Goal: Task Accomplishment & Management: Manage account settings

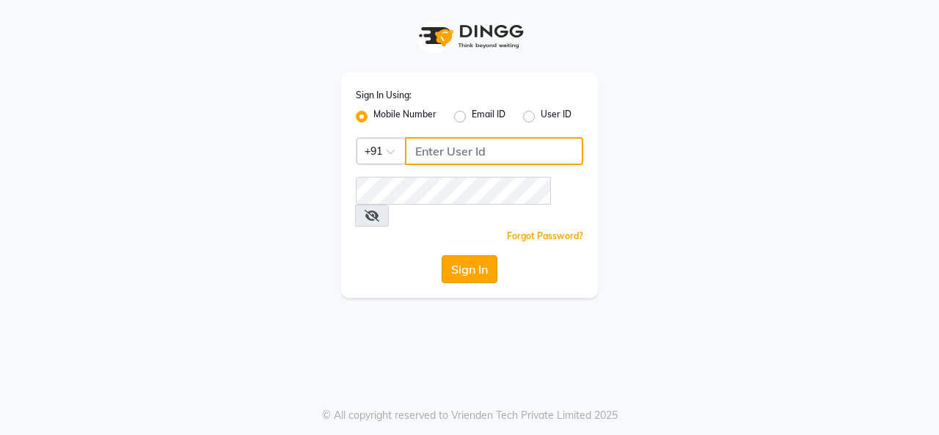
type input "8925374259"
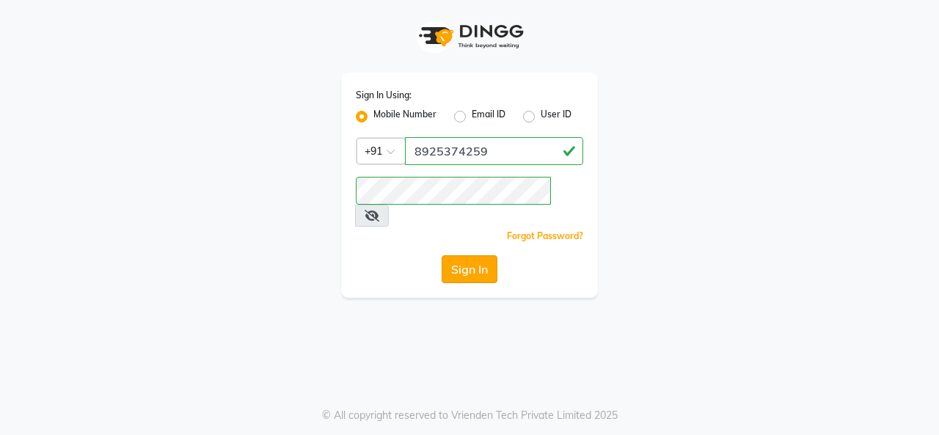
click at [469, 255] on button "Sign In" at bounding box center [470, 269] width 56 height 28
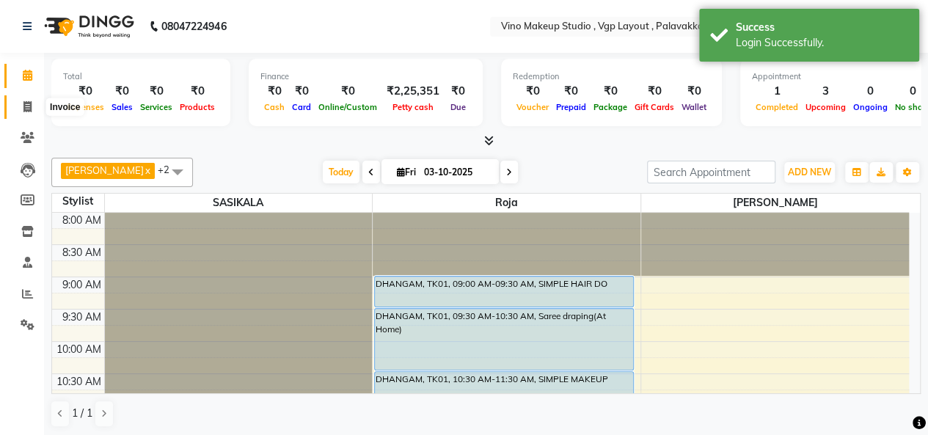
click at [32, 103] on span at bounding box center [28, 107] width 26 height 17
select select "7459"
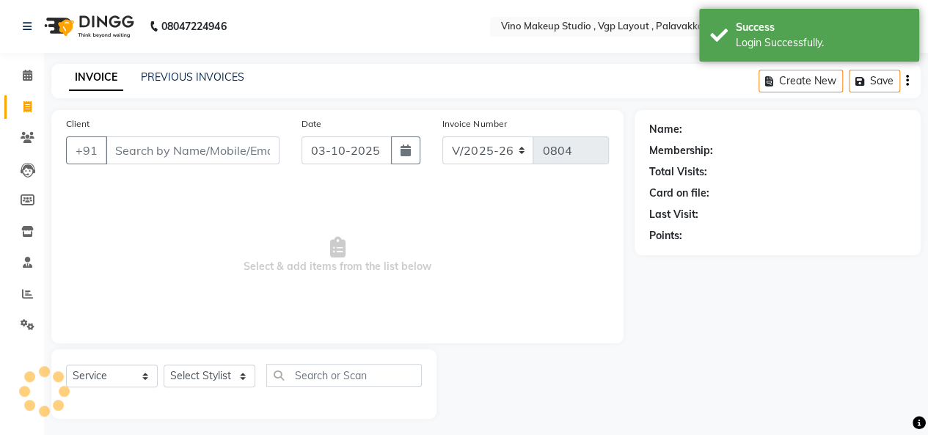
select select "package"
select select "70473"
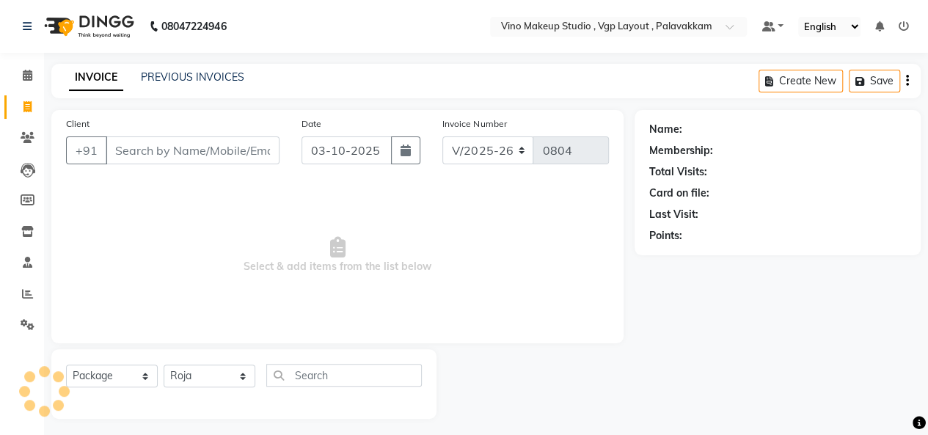
click at [119, 153] on input "Client" at bounding box center [193, 150] width 174 height 28
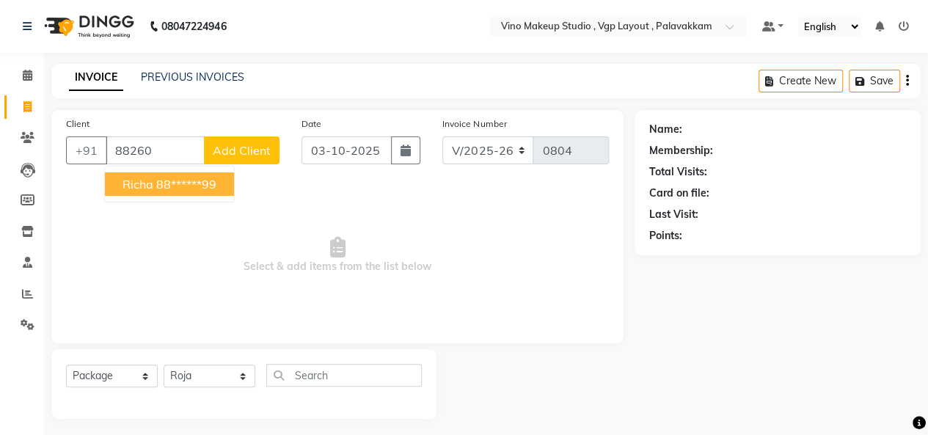
click at [143, 190] on span "Richa" at bounding box center [138, 184] width 31 height 15
type input "88******99"
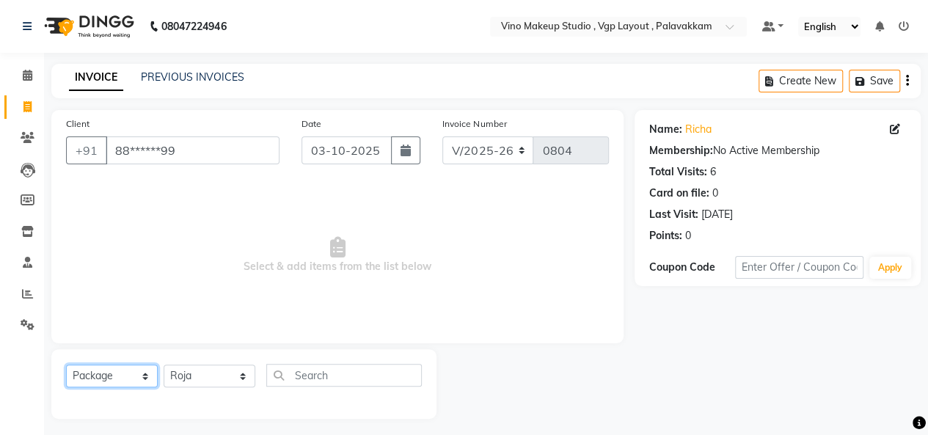
drag, startPoint x: 128, startPoint y: 373, endPoint x: 110, endPoint y: 238, distance: 136.2
click at [110, 238] on div "Client +91 88******99 Date [DATE] Invoice Number V/2025 V/[PHONE_NUMBER] Select…" at bounding box center [337, 264] width 594 height 309
select select "service"
click at [66, 365] on select "Select Service Product Membership Package Voucher Prepaid Gift Card" at bounding box center [112, 376] width 92 height 23
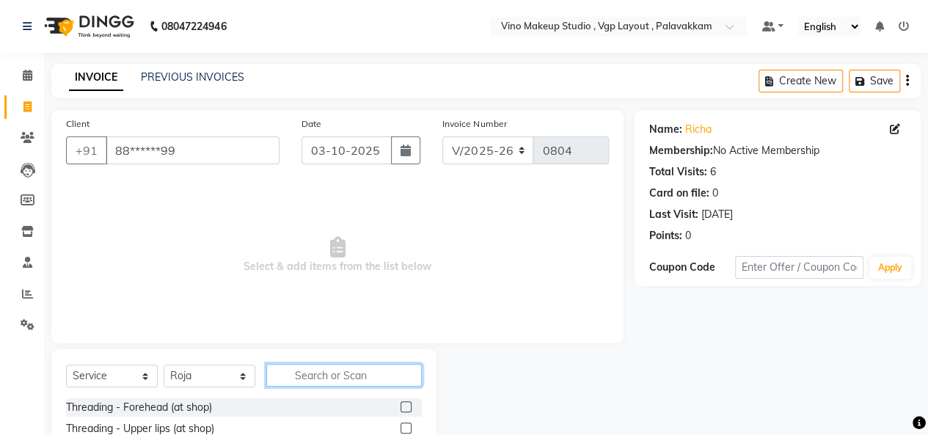
click at [339, 365] on input "text" at bounding box center [344, 375] width 156 height 23
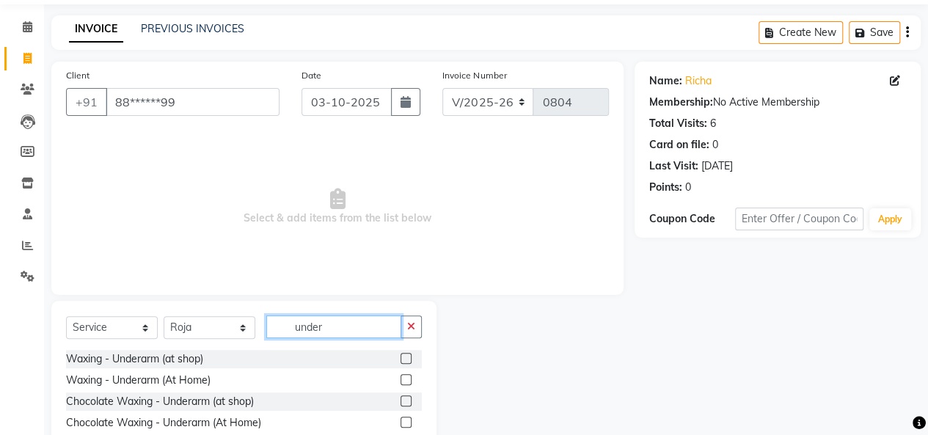
scroll to position [73, 0]
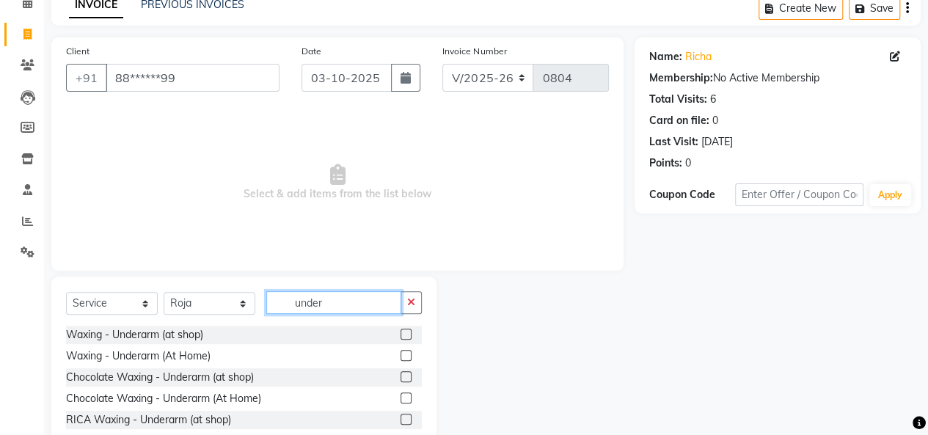
type input "under"
click at [401, 333] on label at bounding box center [406, 334] width 11 height 11
click at [401, 333] on input "checkbox" at bounding box center [406, 335] width 10 height 10
checkbox input "true"
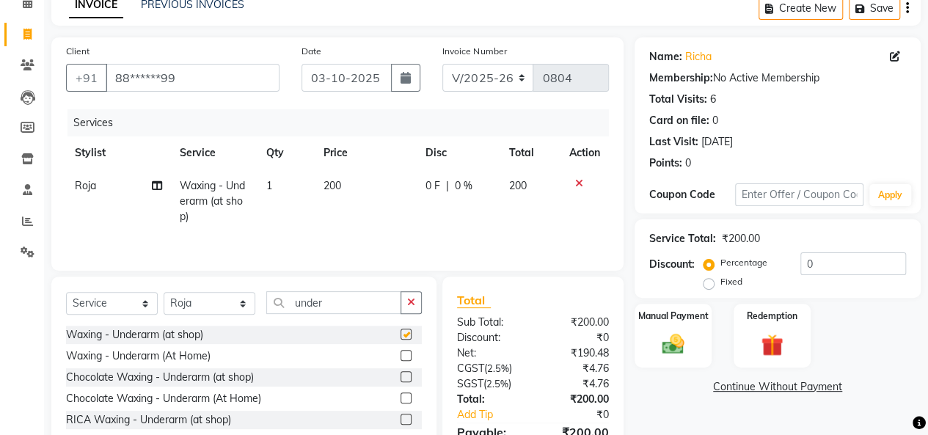
click at [367, 194] on td "200" at bounding box center [366, 201] width 102 height 64
select select "70473"
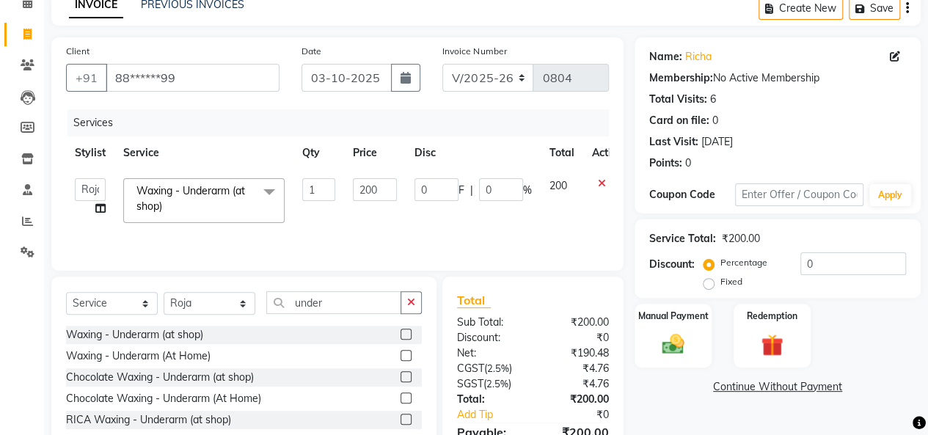
checkbox input "false"
click at [384, 189] on input "200" at bounding box center [375, 189] width 44 height 23
type input "250"
click at [349, 308] on input "under" at bounding box center [333, 302] width 135 height 23
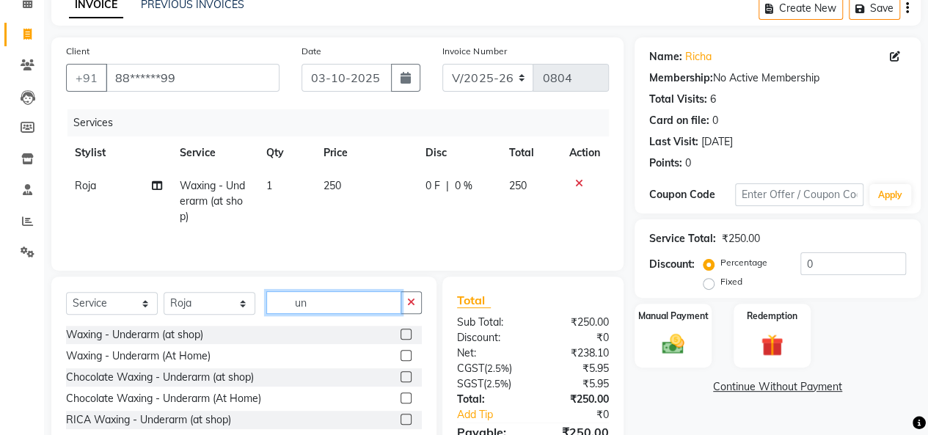
type input "u"
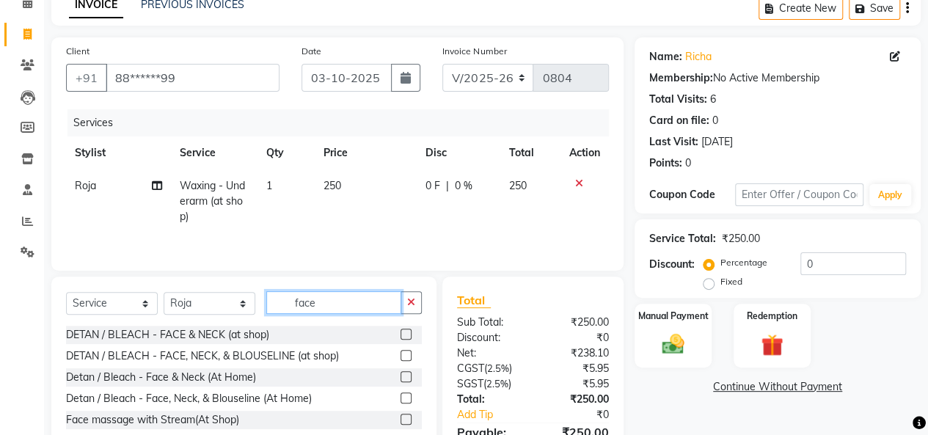
type input "face"
click at [407, 353] on label at bounding box center [406, 355] width 11 height 11
click at [407, 353] on input "checkbox" at bounding box center [406, 356] width 10 height 10
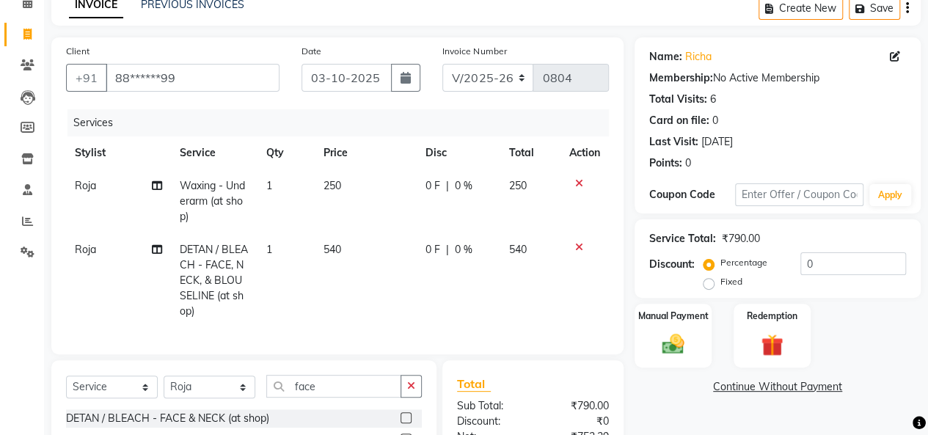
checkbox input "false"
click at [358, 275] on td "540" at bounding box center [366, 280] width 102 height 95
select select "70473"
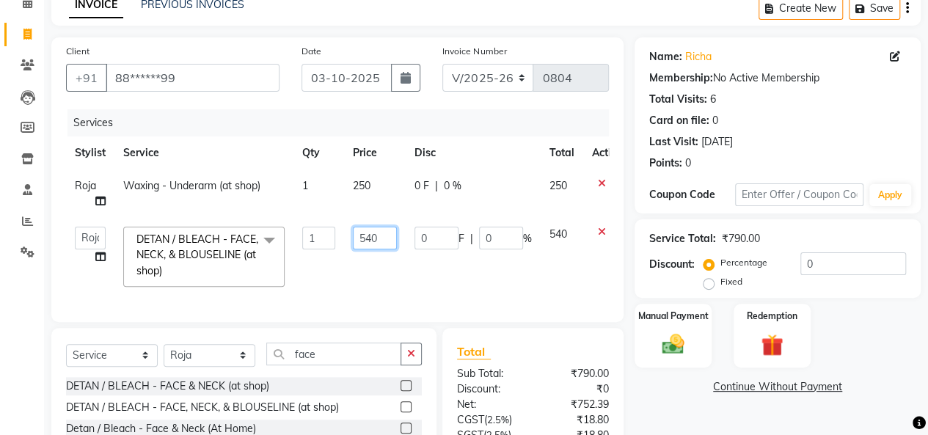
click at [387, 237] on input "540" at bounding box center [375, 238] width 44 height 23
type input "5"
type input "500"
click at [565, 272] on tr "[PERSON_NAME] Roja SASIKALA DETAN / BLEACH - FACE, NECK, & BLOUSELINE (at shop)…" at bounding box center [349, 257] width 566 height 78
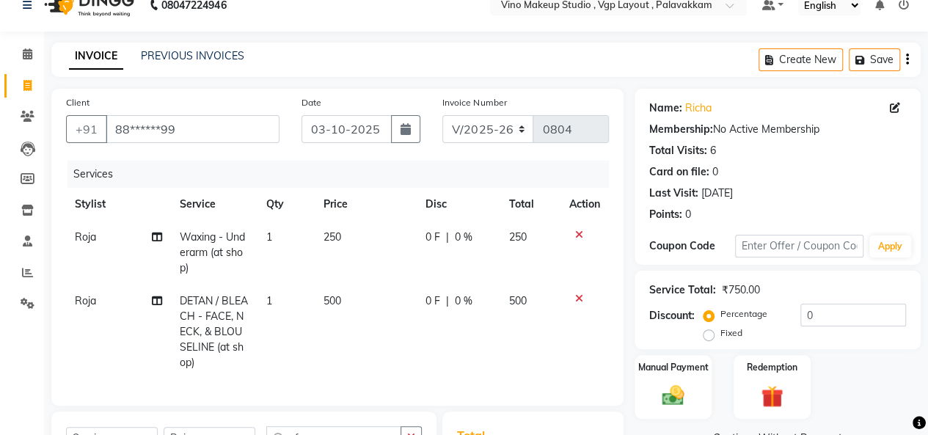
scroll to position [0, 0]
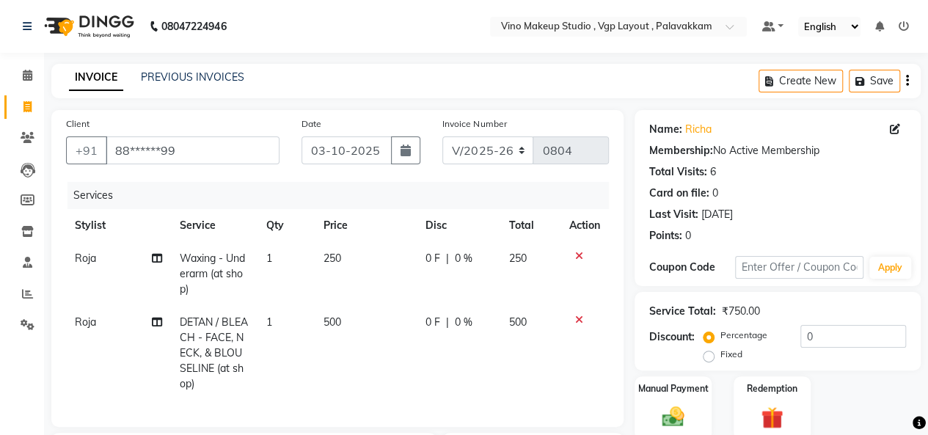
click at [907, 81] on icon "button" at bounding box center [907, 81] width 3 height 1
select select "package"
select select "70473"
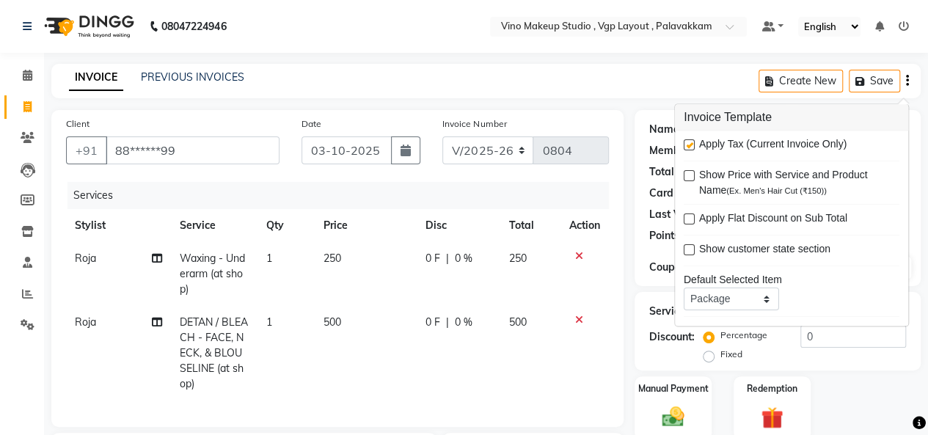
click at [688, 145] on label at bounding box center [689, 145] width 11 height 11
click at [688, 145] on input "checkbox" at bounding box center [689, 147] width 10 height 10
checkbox input "false"
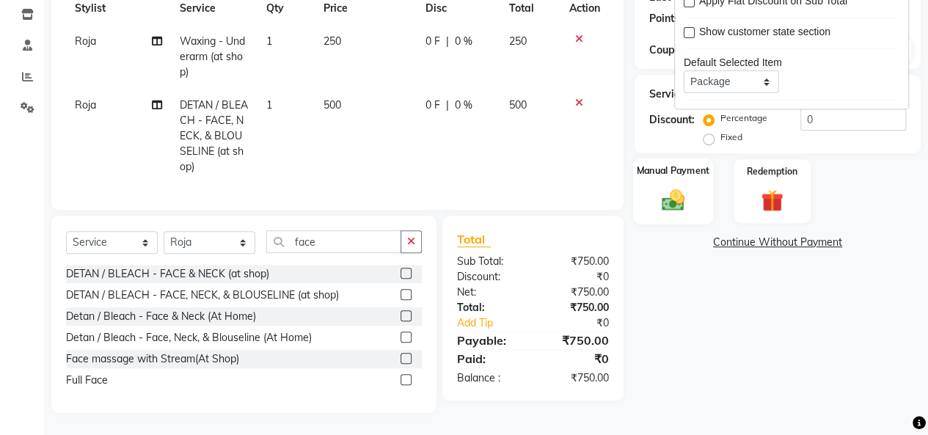
click at [646, 190] on div "Manual Payment" at bounding box center [673, 191] width 80 height 67
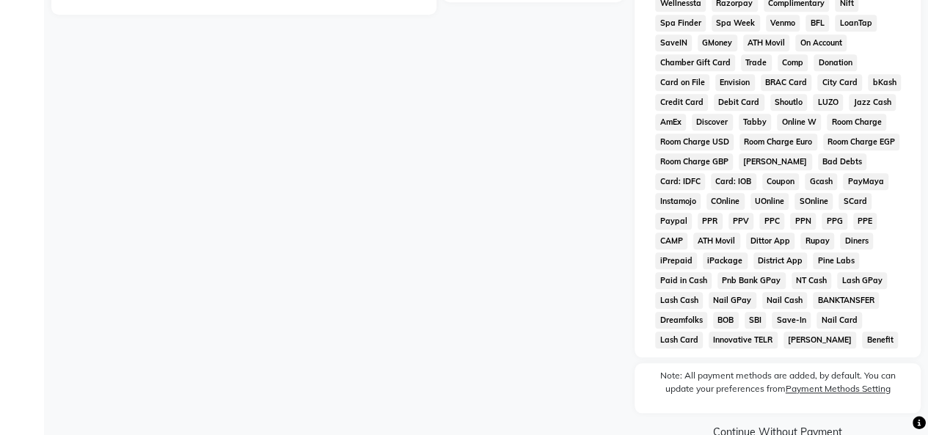
scroll to position [650, 0]
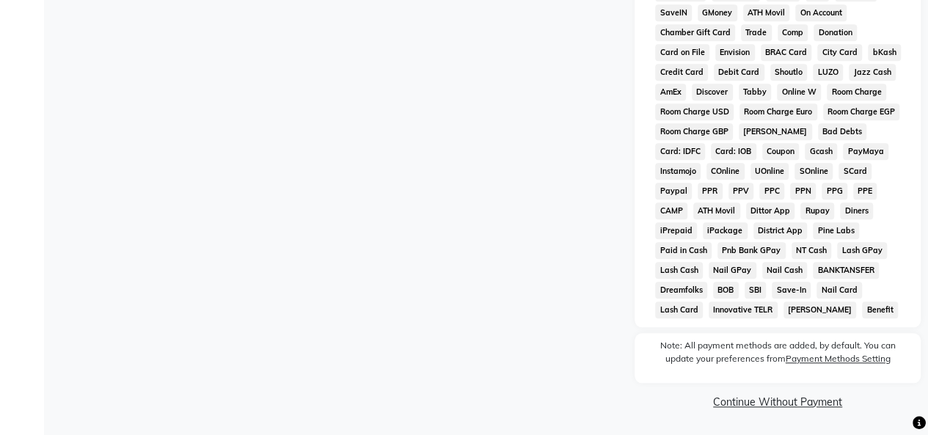
click at [762, 402] on link "Continue Without Payment" at bounding box center [778, 402] width 280 height 15
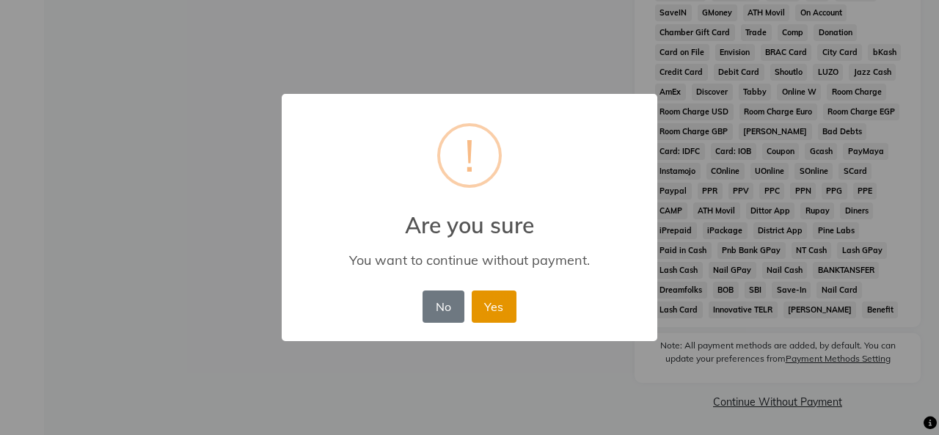
click at [490, 310] on button "Yes" at bounding box center [494, 307] width 45 height 32
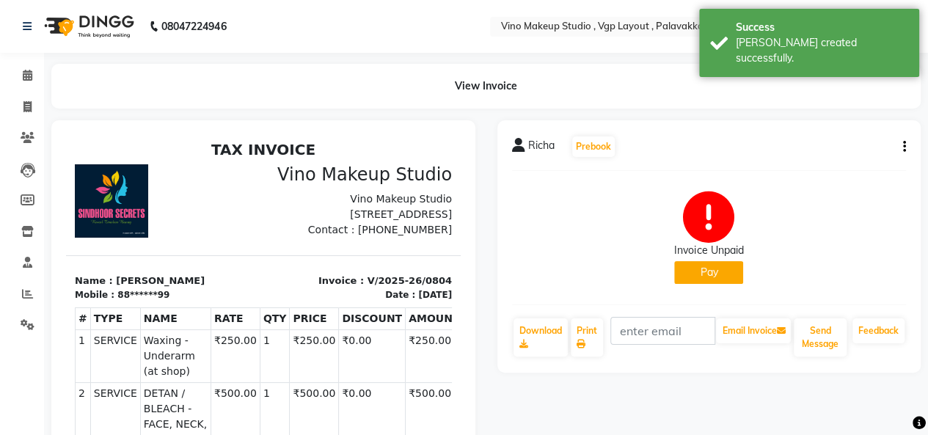
click at [726, 280] on button "Pay" at bounding box center [708, 272] width 69 height 23
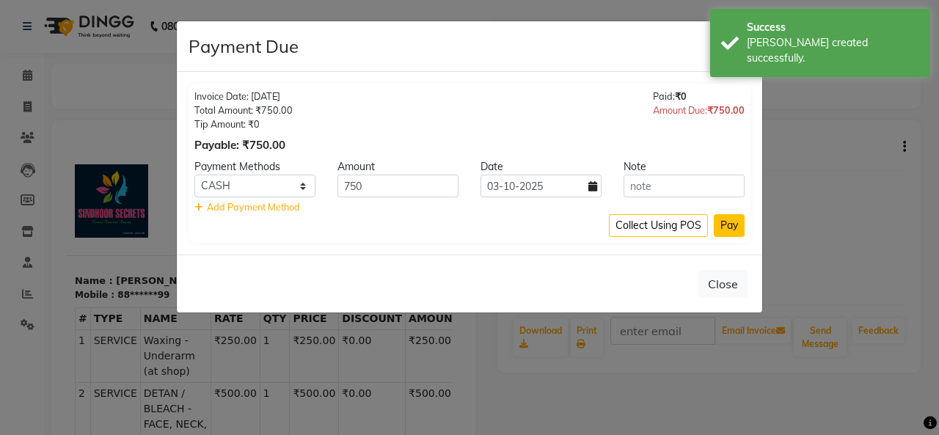
click at [731, 229] on button "Pay" at bounding box center [729, 225] width 31 height 23
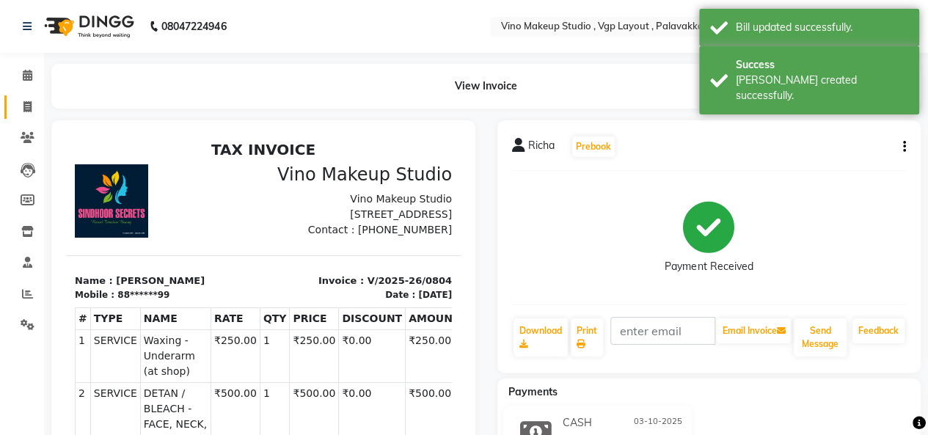
click at [27, 109] on icon at bounding box center [27, 106] width 8 height 11
select select "service"
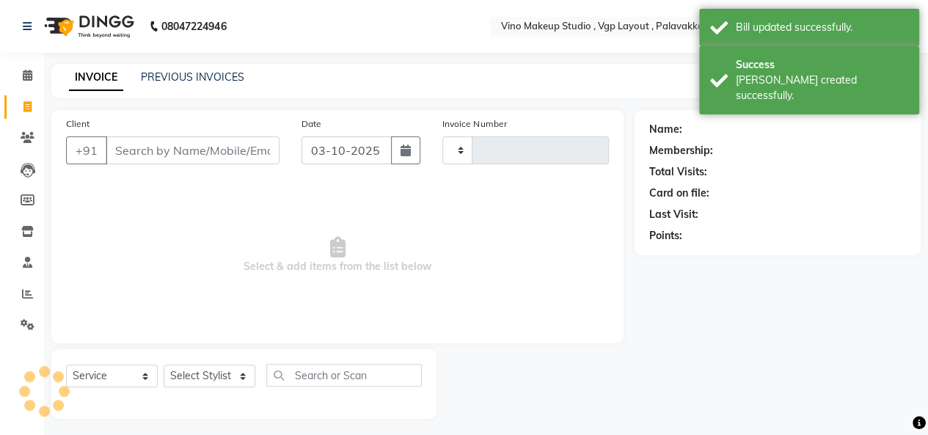
scroll to position [5, 0]
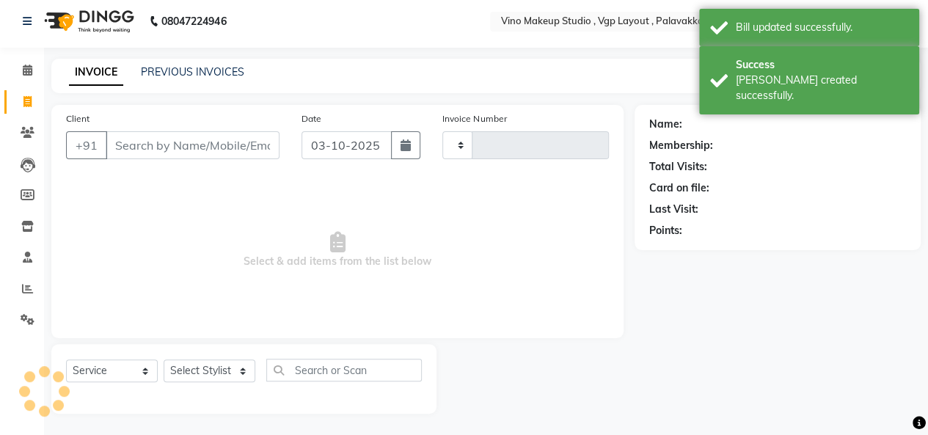
type input "0805"
select select "7459"
select select "package"
click at [214, 142] on input "Client" at bounding box center [193, 145] width 174 height 28
select select "70473"
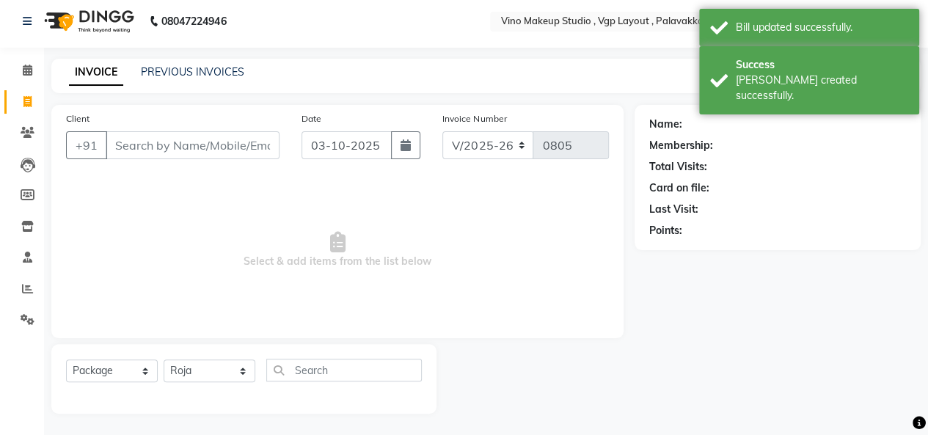
type input "d"
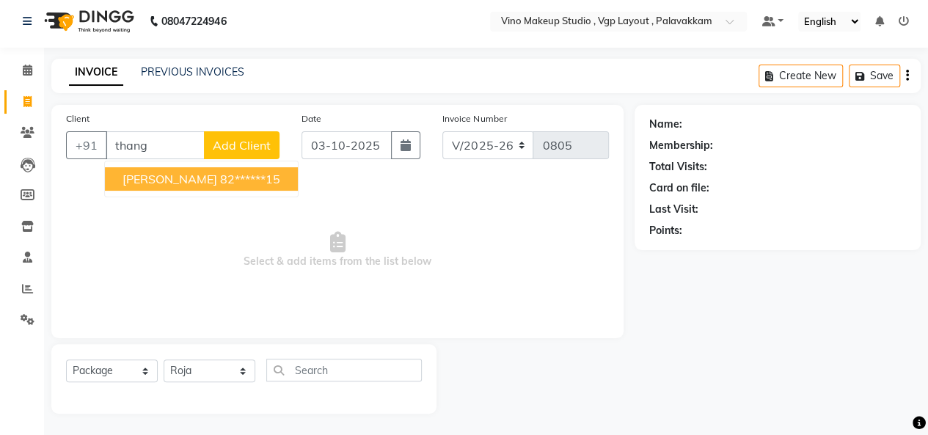
click at [280, 183] on ngb-highlight "82******15" at bounding box center [250, 179] width 60 height 15
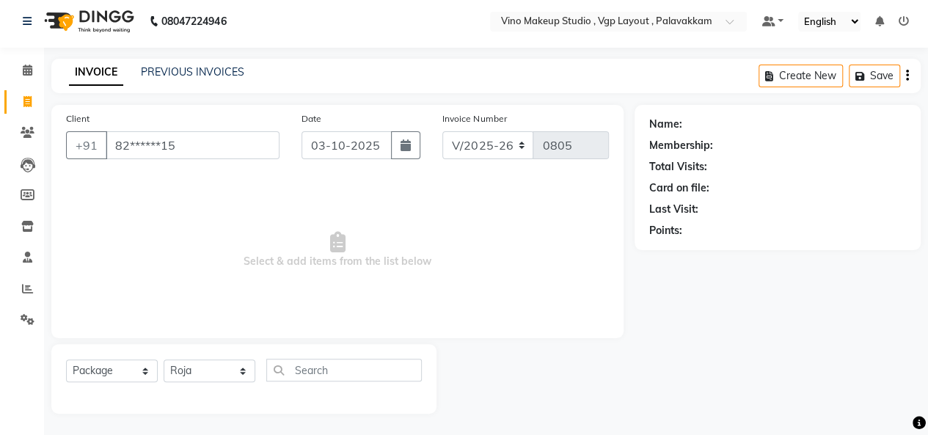
type input "82******15"
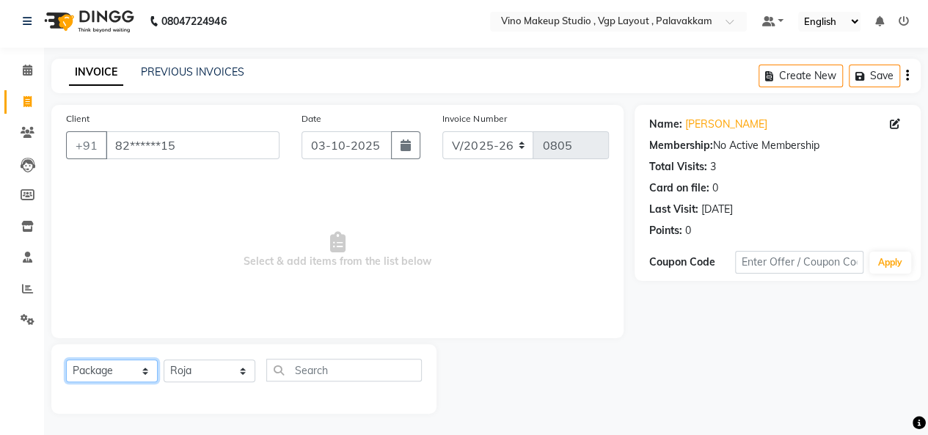
click at [119, 370] on select "Select Service Product Membership Package Voucher Prepaid Gift Card" at bounding box center [112, 371] width 92 height 23
select select "service"
click at [66, 360] on select "Select Service Product Membership Package Voucher Prepaid Gift Card" at bounding box center [112, 371] width 92 height 23
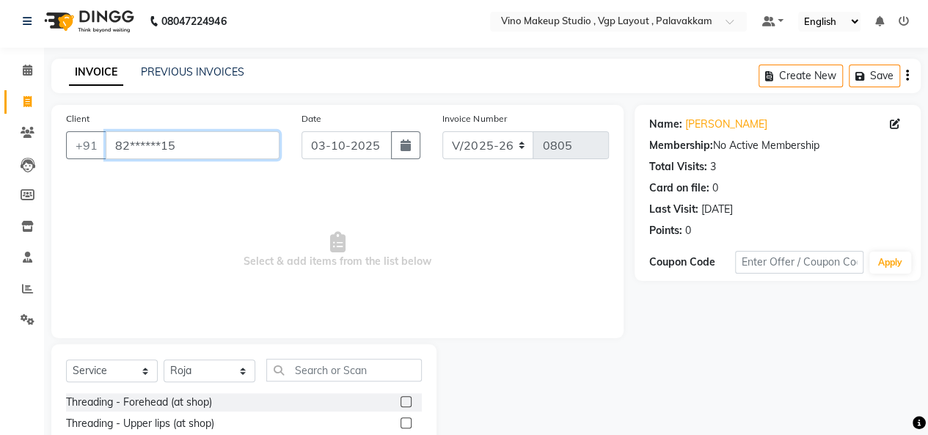
click at [201, 149] on input "82******15" at bounding box center [193, 145] width 174 height 28
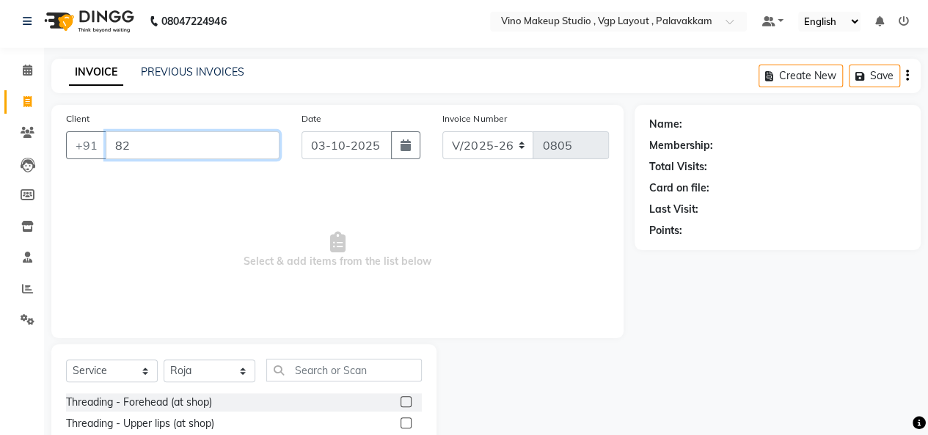
type input "8"
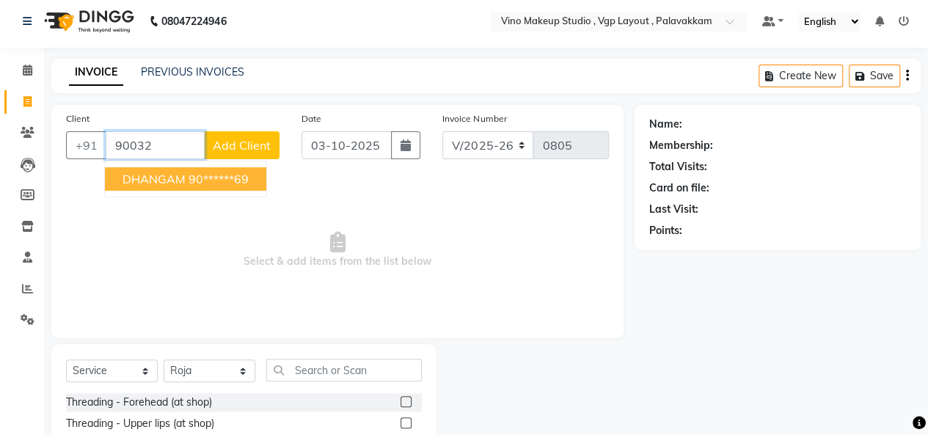
click at [244, 187] on button "DHANGAM 90******69" at bounding box center [185, 178] width 161 height 23
type input "90******69"
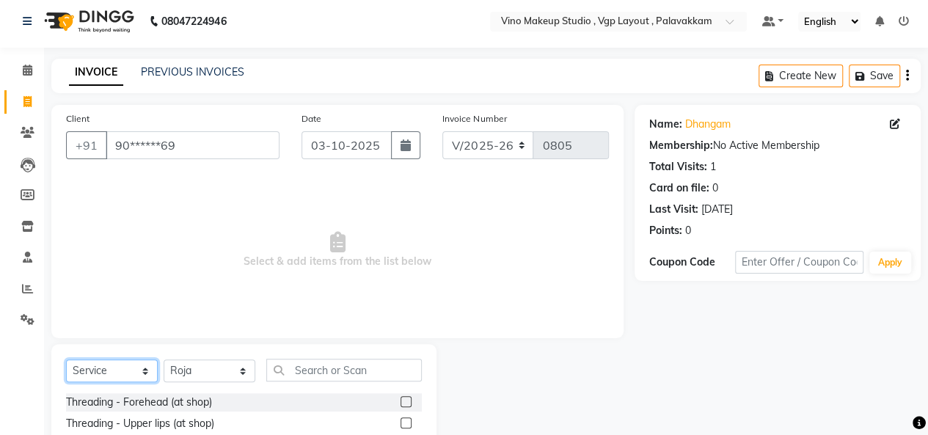
click at [113, 373] on select "Select Service Product Membership Package Voucher Prepaid Gift Card" at bounding box center [112, 371] width 92 height 23
click at [66, 360] on select "Select Service Product Membership Package Voucher Prepaid Gift Card" at bounding box center [112, 371] width 92 height 23
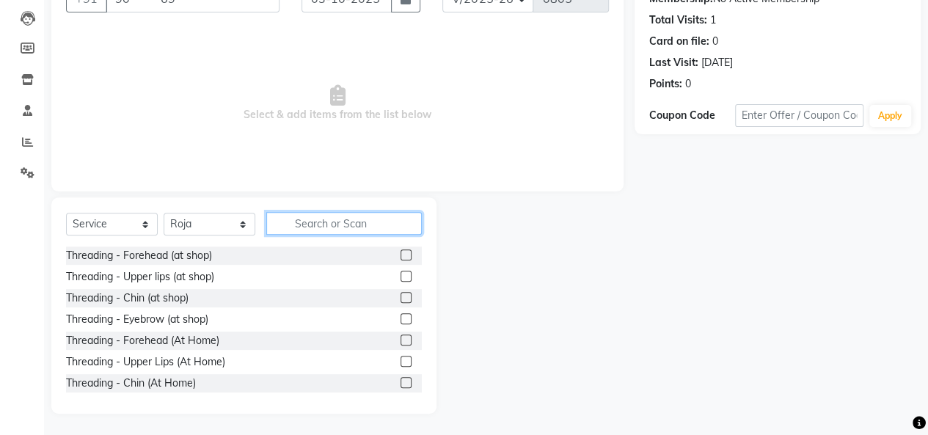
click at [331, 224] on input "text" at bounding box center [344, 223] width 156 height 23
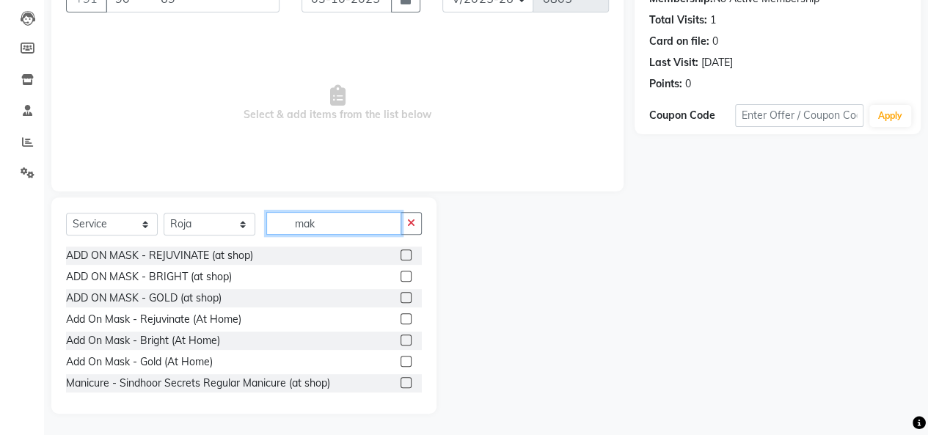
scroll to position [26, 0]
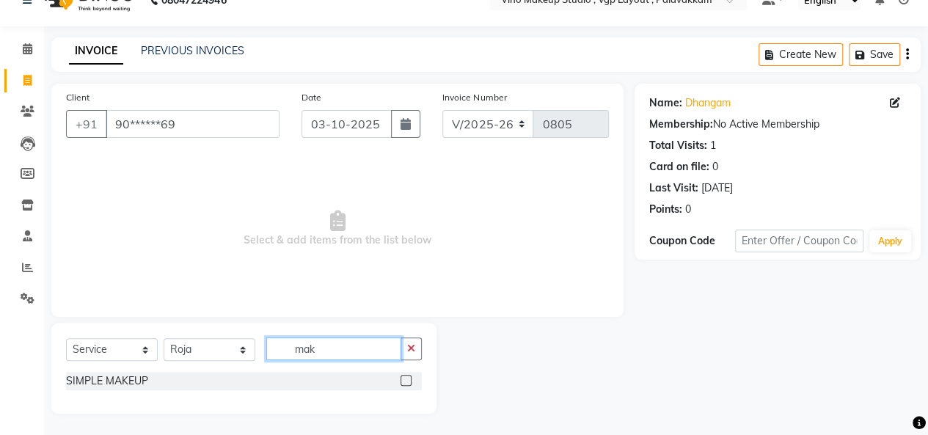
type input "mak"
click at [404, 379] on label at bounding box center [406, 380] width 11 height 11
click at [404, 379] on input "checkbox" at bounding box center [406, 381] width 10 height 10
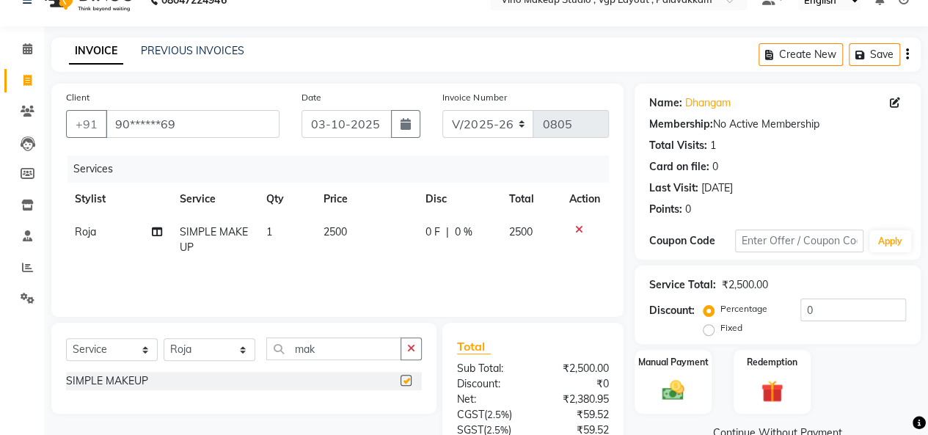
checkbox input "false"
click at [364, 354] on input "mak" at bounding box center [333, 349] width 135 height 23
type input "m"
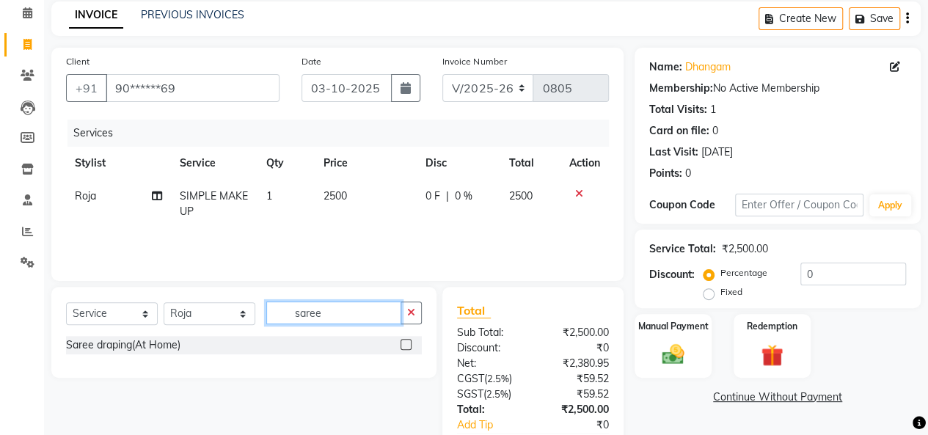
scroll to position [79, 0]
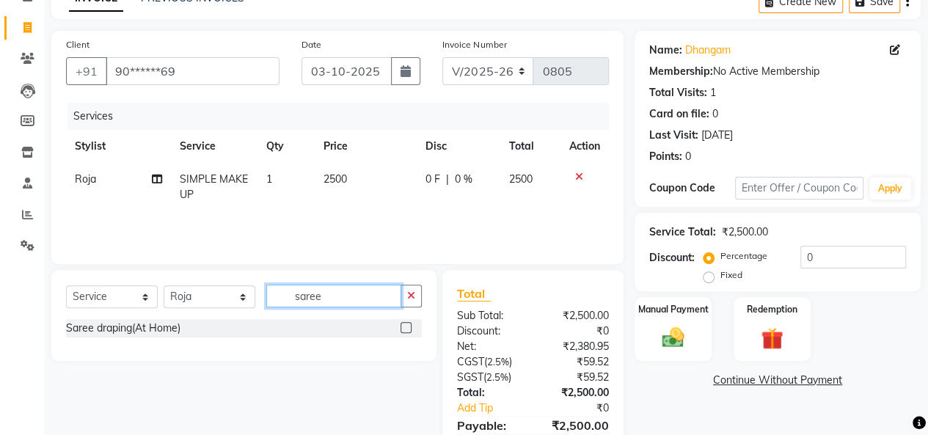
type input "saree"
click at [406, 327] on label at bounding box center [406, 327] width 11 height 11
click at [406, 327] on input "checkbox" at bounding box center [406, 329] width 10 height 10
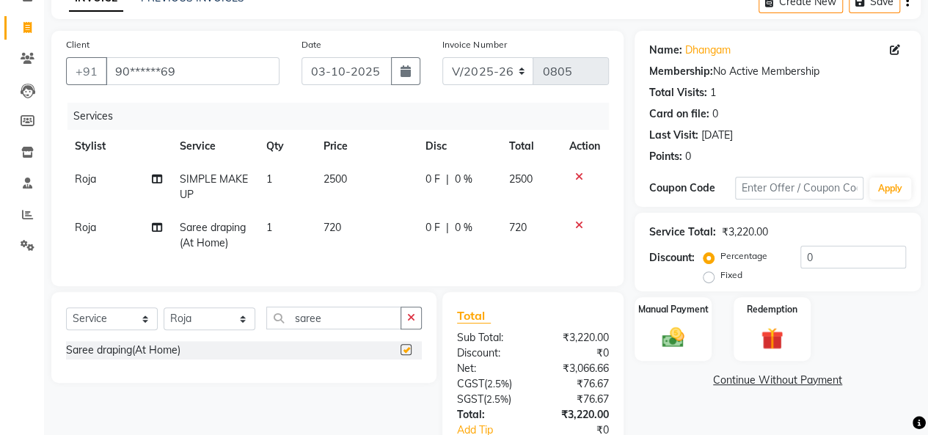
checkbox input "false"
click at [229, 327] on select "Select Stylist [PERSON_NAME] Roja SASIKALA" at bounding box center [210, 318] width 92 height 23
select select "66740"
click at [164, 318] on select "Select Stylist [PERSON_NAME] Roja SASIKALA" at bounding box center [210, 318] width 92 height 23
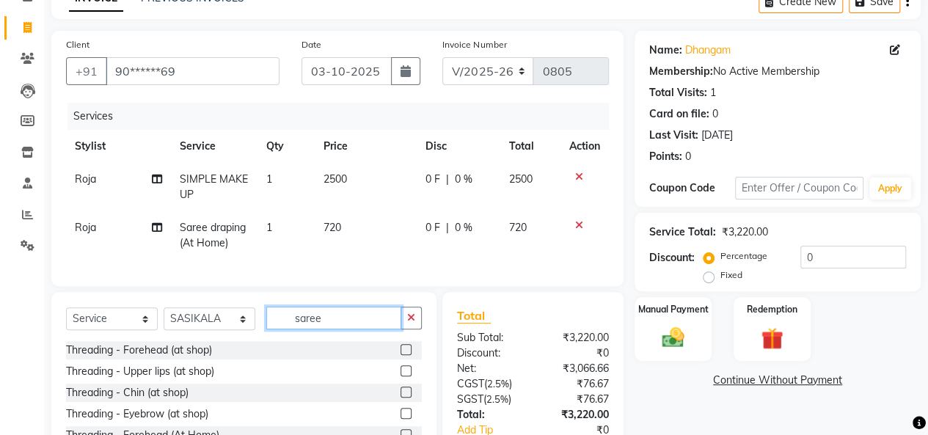
click at [339, 329] on input "saree" at bounding box center [333, 318] width 135 height 23
type input "s"
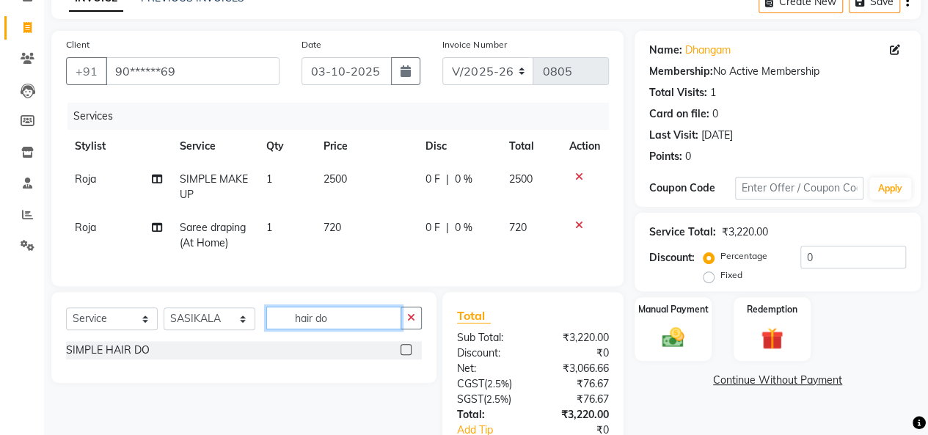
type input "hair do"
click at [401, 355] on label at bounding box center [406, 349] width 11 height 11
click at [401, 355] on input "checkbox" at bounding box center [406, 351] width 10 height 10
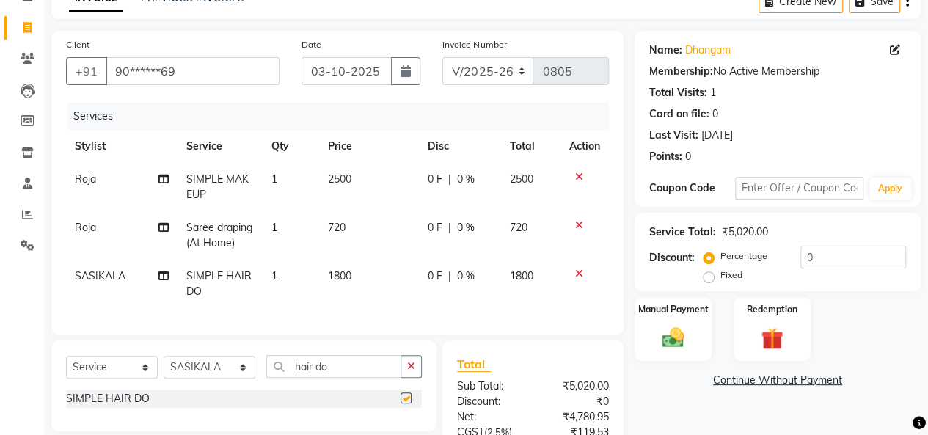
checkbox input "false"
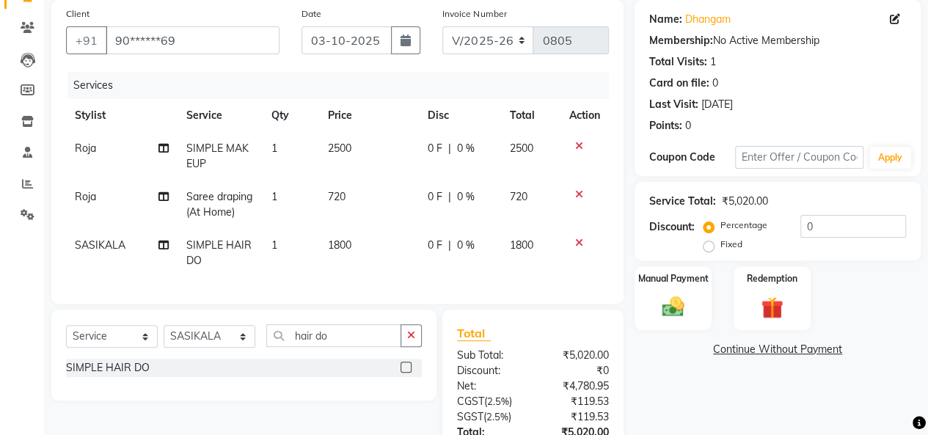
scroll to position [107, 0]
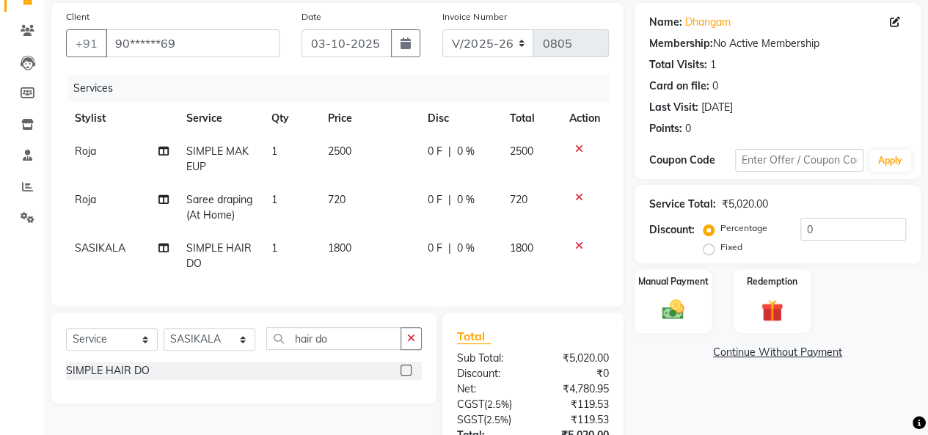
click at [342, 198] on span "720" at bounding box center [337, 199] width 18 height 13
select select "70473"
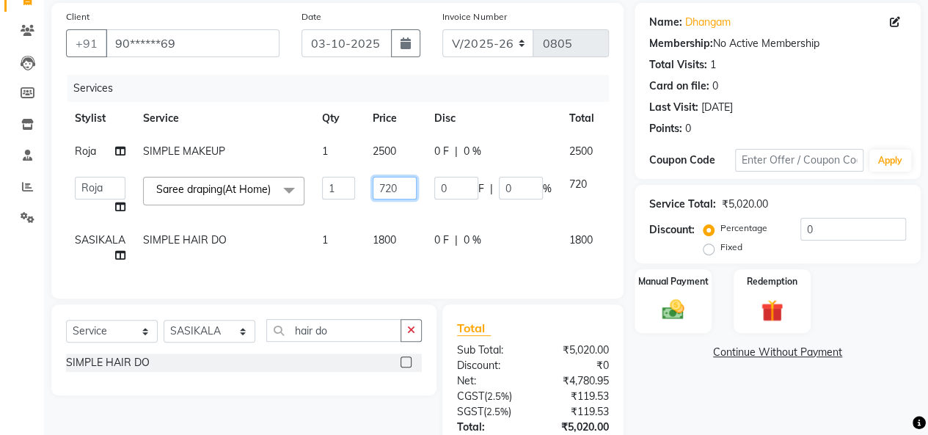
click at [388, 192] on input "720" at bounding box center [395, 188] width 44 height 23
type input "700"
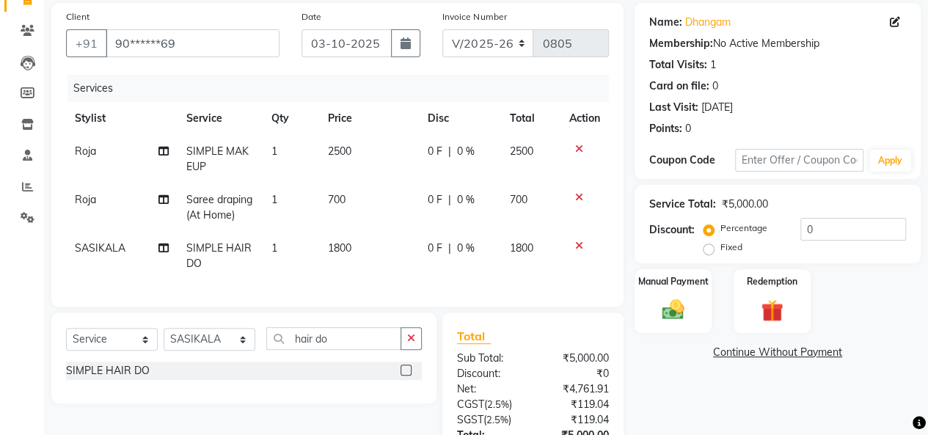
click at [420, 213] on tr "Roja Saree draping(At Home) 1 700 0 F | 0 % 700" at bounding box center [337, 207] width 543 height 48
click at [457, 153] on span "0 %" at bounding box center [466, 151] width 18 height 15
select select "70473"
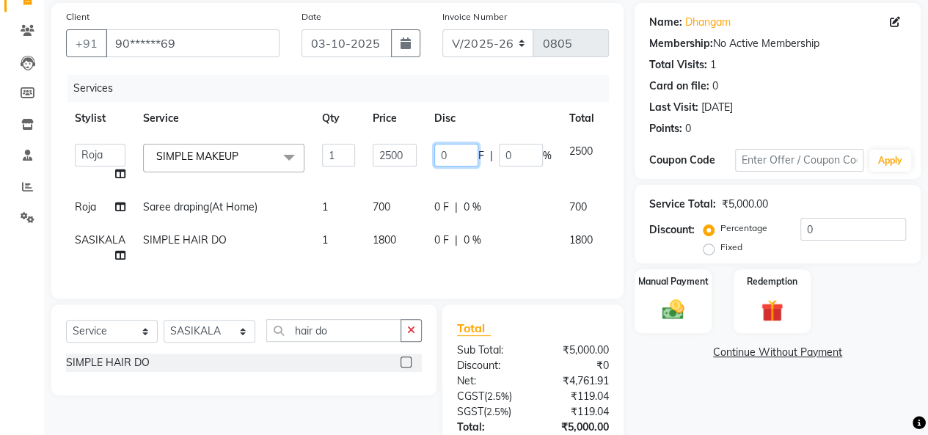
click at [456, 153] on input "0" at bounding box center [456, 155] width 44 height 23
type input "10"
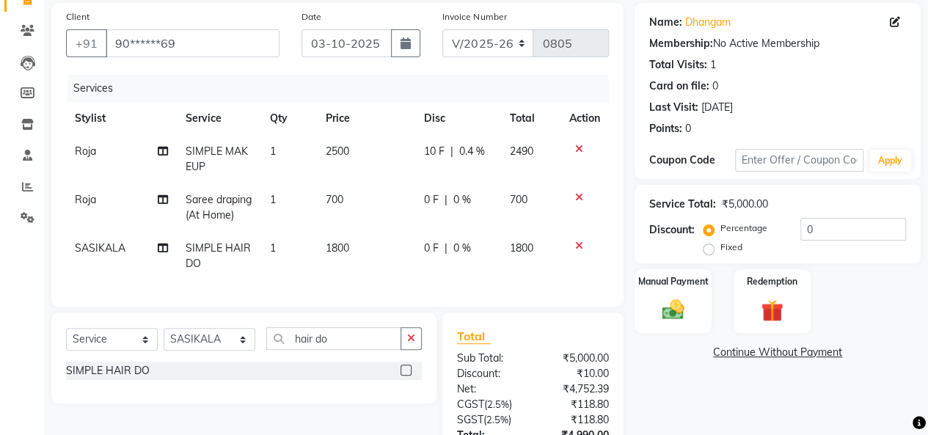
click at [574, 178] on tr "Roja SIMPLE MAKEUP 1 2500 10 F | 0.4 % 2490" at bounding box center [337, 159] width 543 height 48
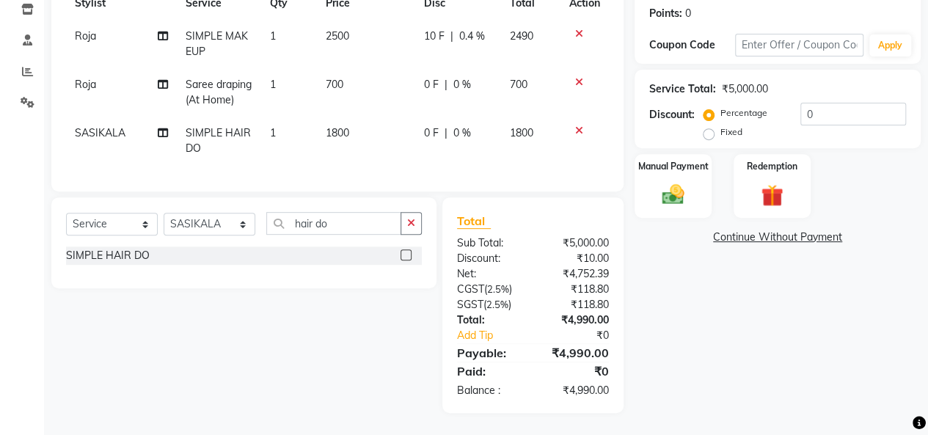
click at [339, 78] on span "700" at bounding box center [335, 84] width 18 height 13
select select "70473"
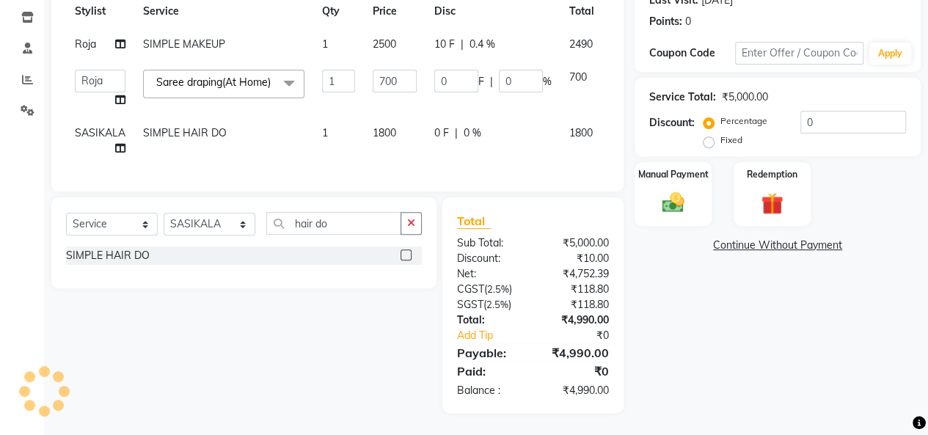
scroll to position [230, 0]
click at [387, 70] on input "700" at bounding box center [395, 81] width 44 height 23
type input "750"
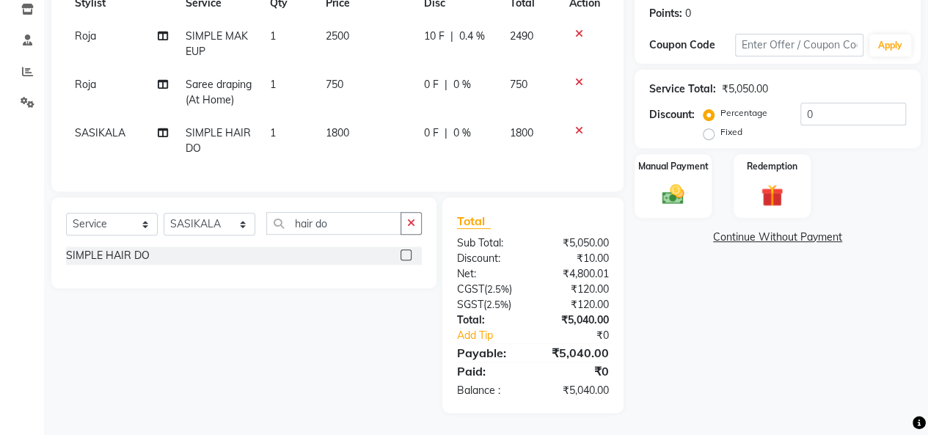
click at [428, 149] on td "0 F | 0 %" at bounding box center [458, 141] width 86 height 48
select select "66740"
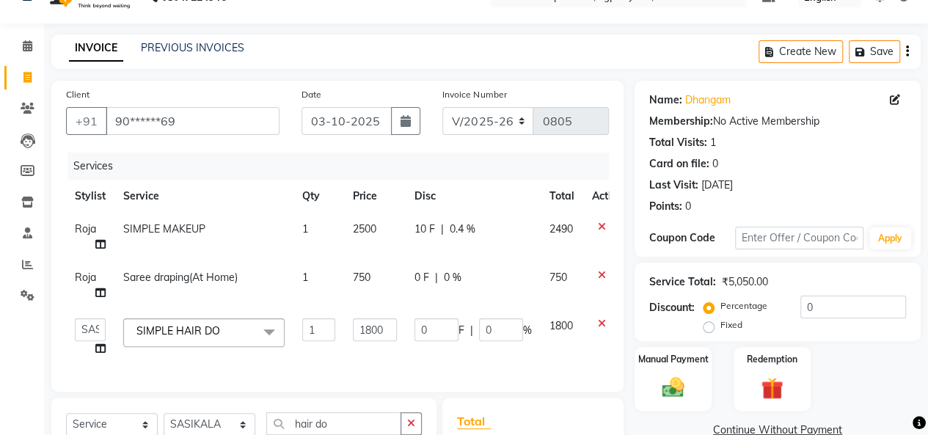
scroll to position [0, 0]
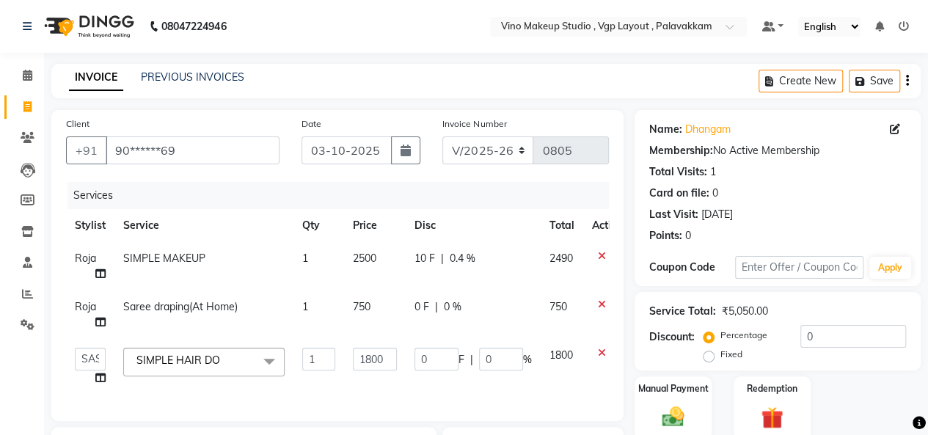
click at [426, 264] on span "10 F" at bounding box center [425, 258] width 21 height 15
select select "70473"
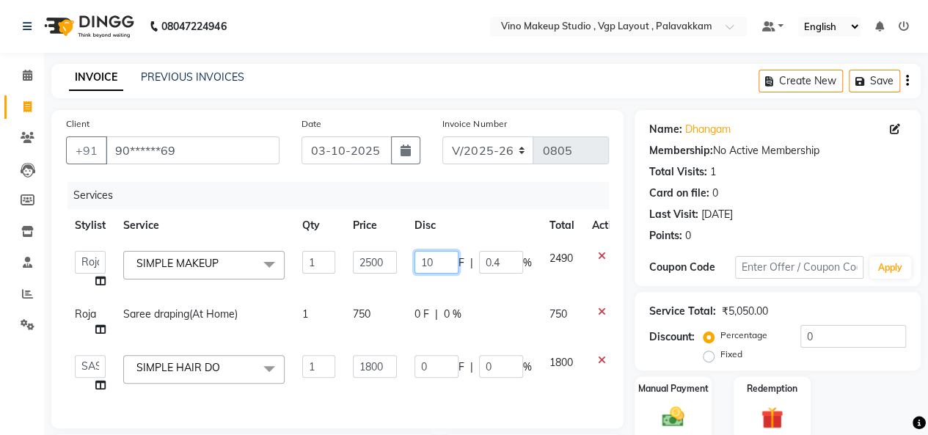
click at [431, 265] on input "10" at bounding box center [437, 262] width 44 height 23
type input "1"
type input "0"
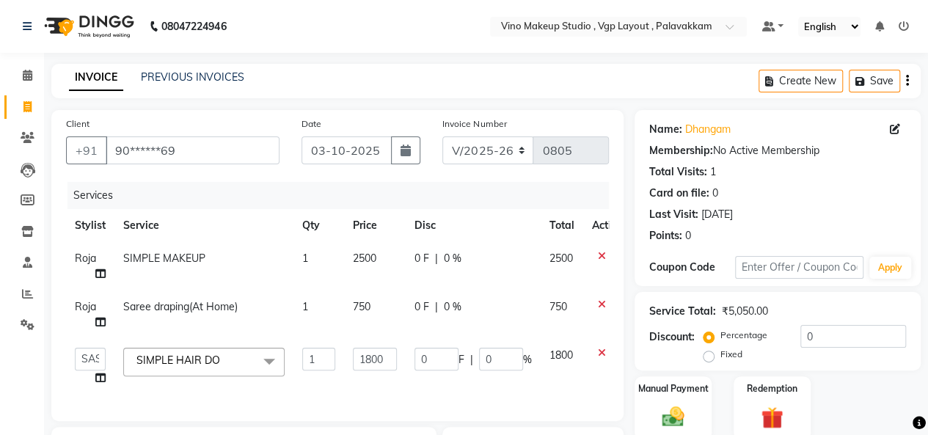
click at [487, 195] on div "Services" at bounding box center [344, 195] width 552 height 27
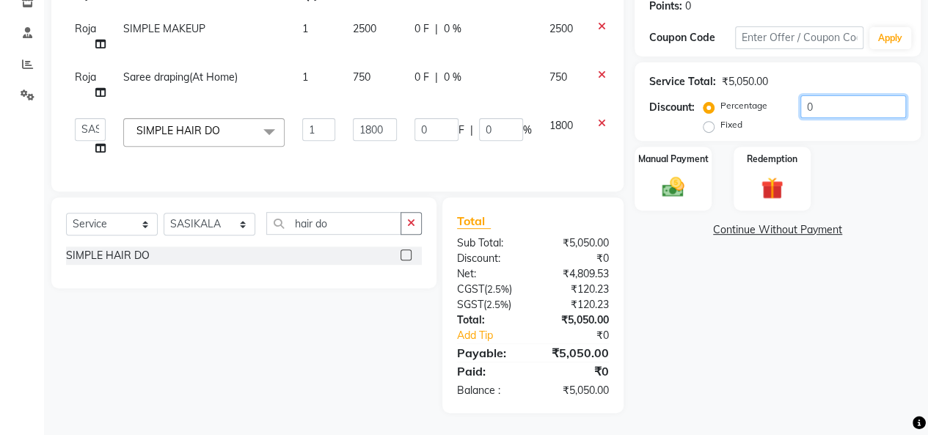
click at [819, 96] on input "0" at bounding box center [853, 106] width 106 height 23
type input "1"
type input "18"
type input "1"
type input "10"
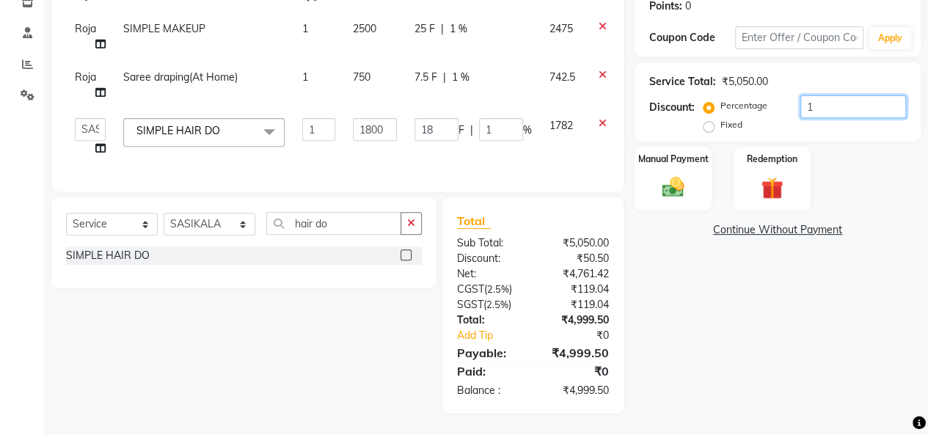
type input "180"
type input "10"
click at [850, 147] on div "Manual Payment Redemption" at bounding box center [778, 179] width 308 height 64
click at [838, 95] on input "10" at bounding box center [853, 106] width 106 height 23
type input "1"
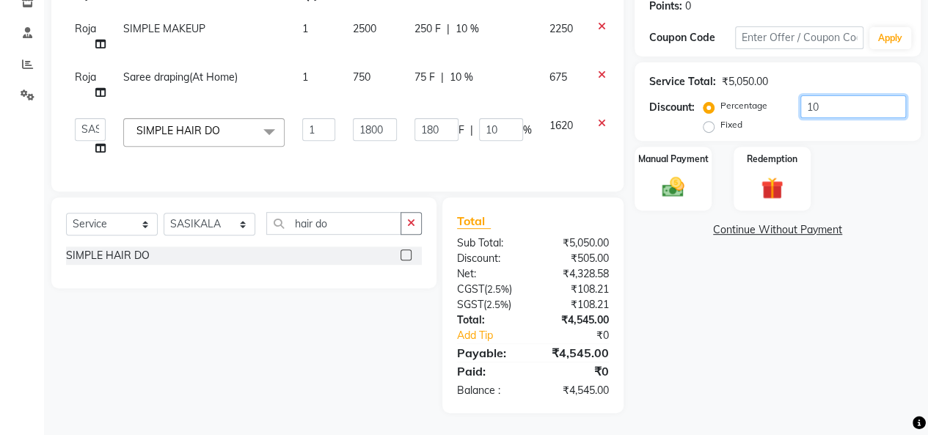
type input "18"
type input "1"
type input "0"
click at [561, 155] on div "Services Stylist Service Qty Price Disc Total Action Roja SIMPLE MAKEUP 1 2500 …" at bounding box center [337, 64] width 543 height 225
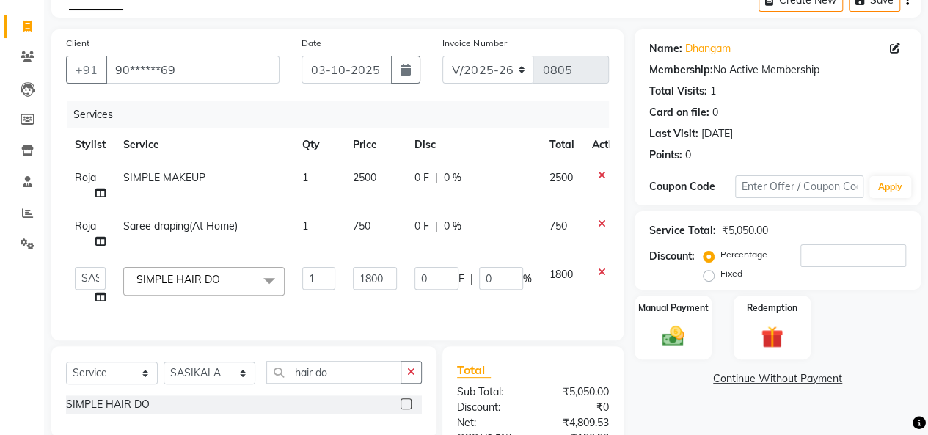
scroll to position [79, 0]
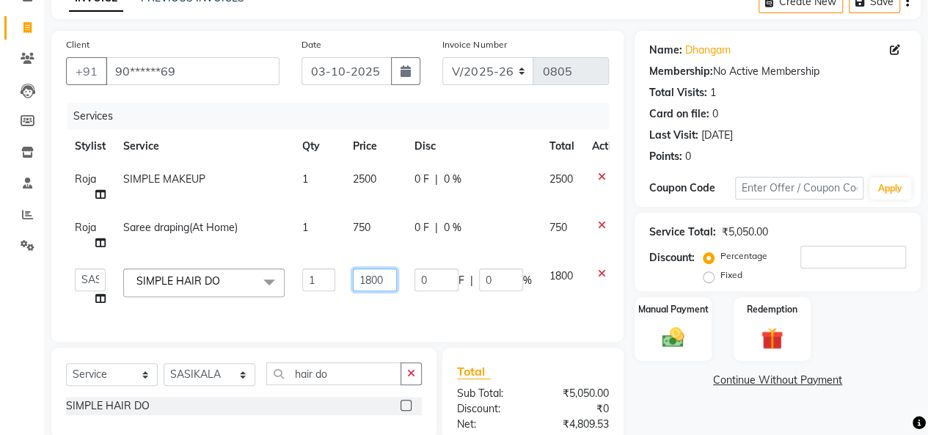
click at [372, 277] on input "1800" at bounding box center [375, 280] width 44 height 23
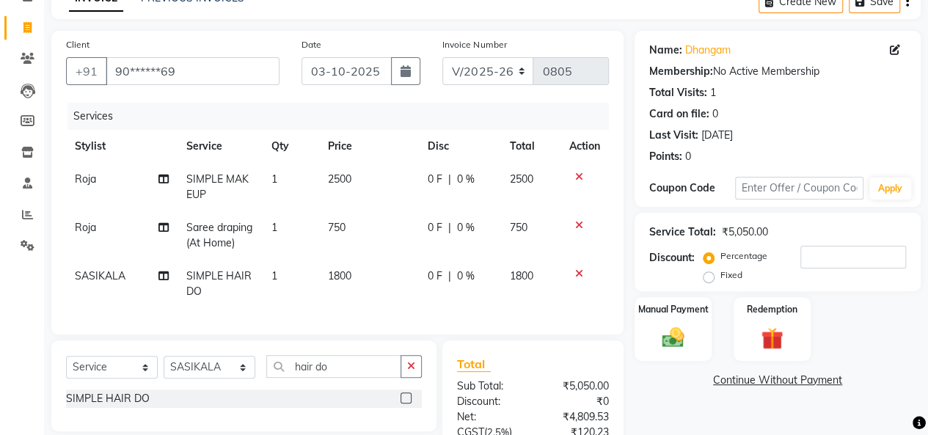
click at [357, 183] on td "2500" at bounding box center [369, 187] width 100 height 48
select select "70473"
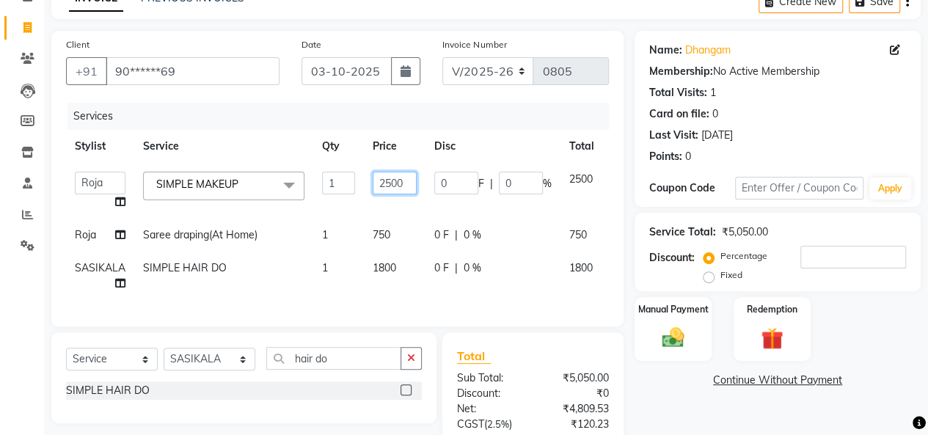
click at [393, 180] on input "2500" at bounding box center [395, 183] width 44 height 23
type input "2400"
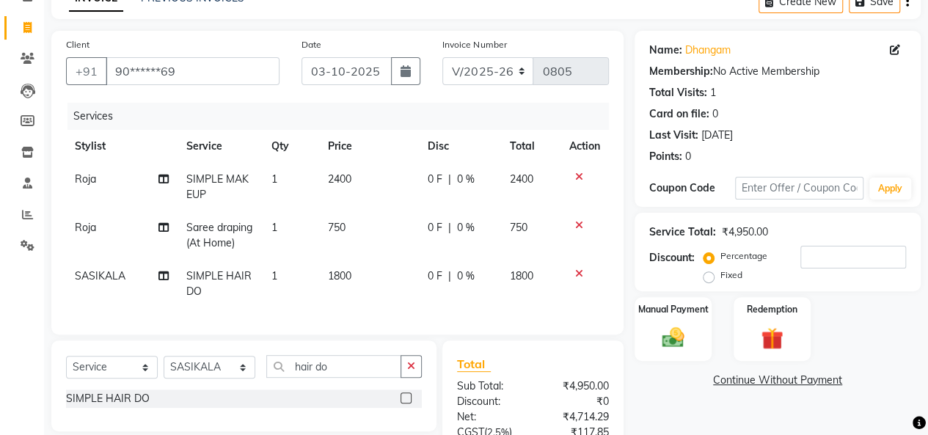
click at [531, 231] on tr "Roja Saree draping(At Home) 1 750 0 F | 0 % 750" at bounding box center [337, 235] width 543 height 48
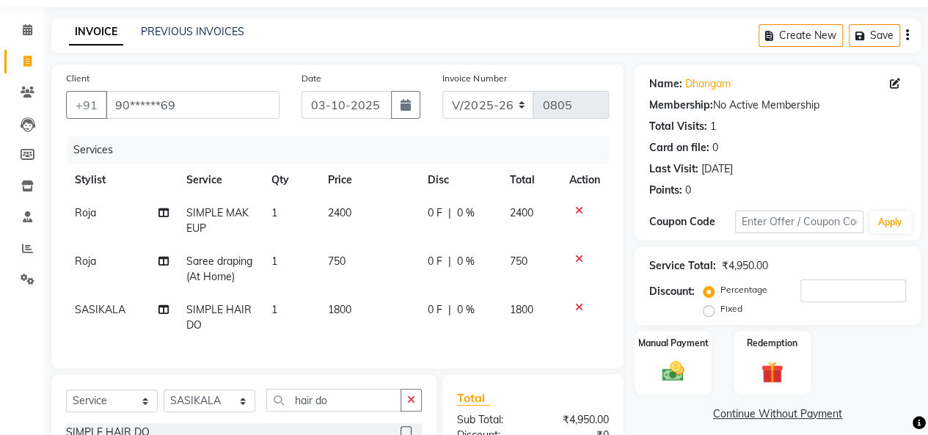
scroll to position [232, 0]
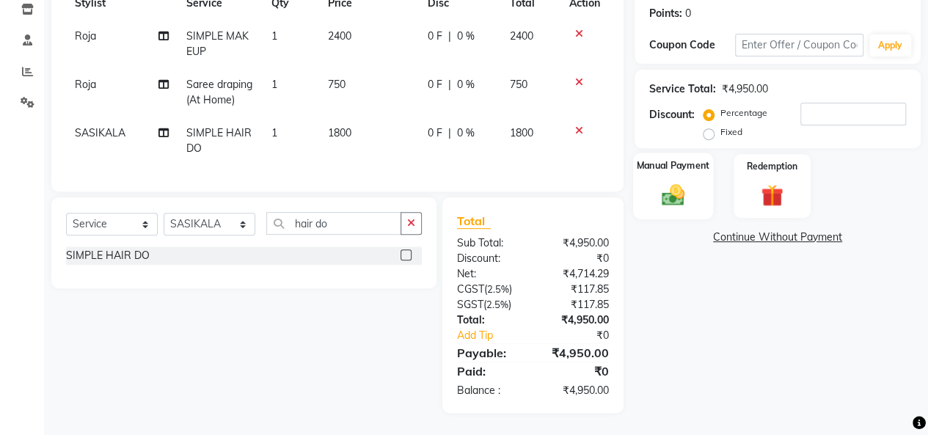
click at [690, 186] on img at bounding box center [672, 194] width 37 height 26
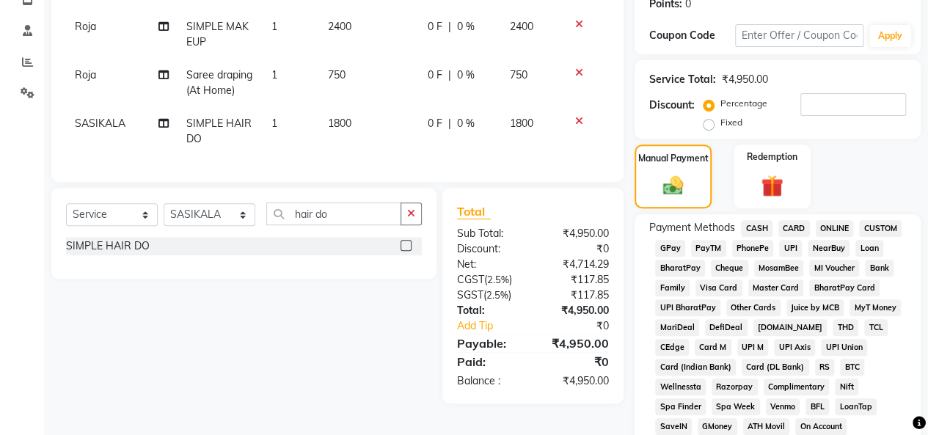
scroll to position [650, 0]
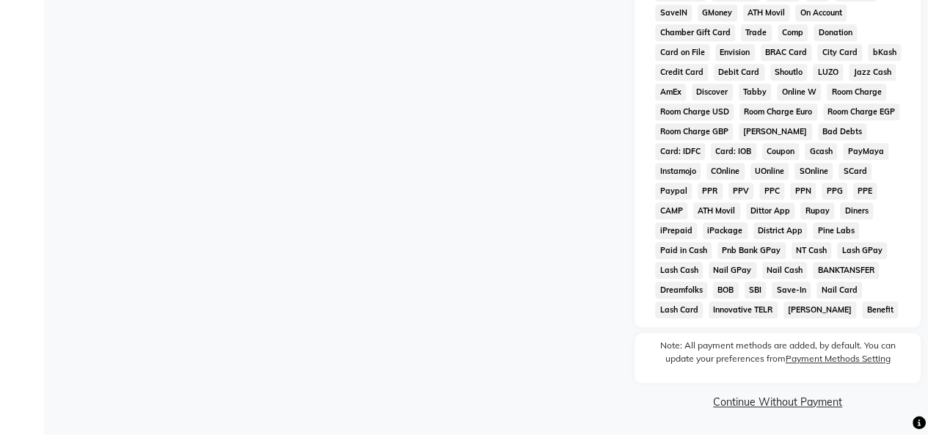
click at [773, 398] on link "Continue Without Payment" at bounding box center [778, 402] width 280 height 15
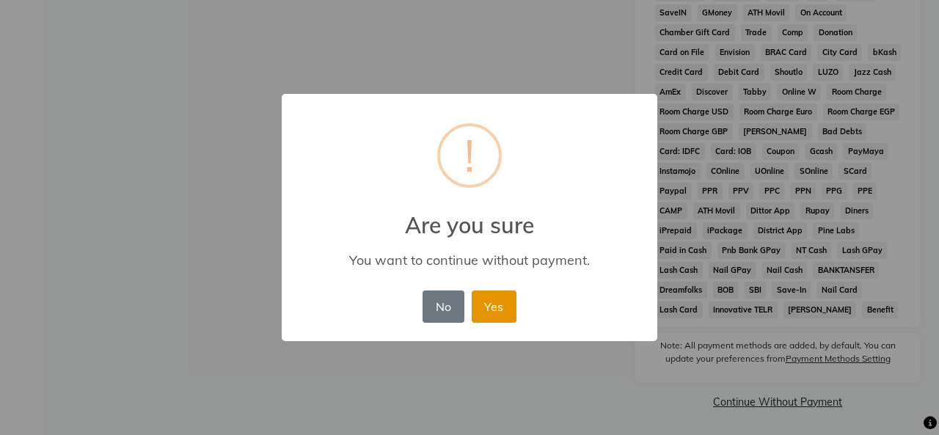
click at [498, 305] on button "Yes" at bounding box center [494, 307] width 45 height 32
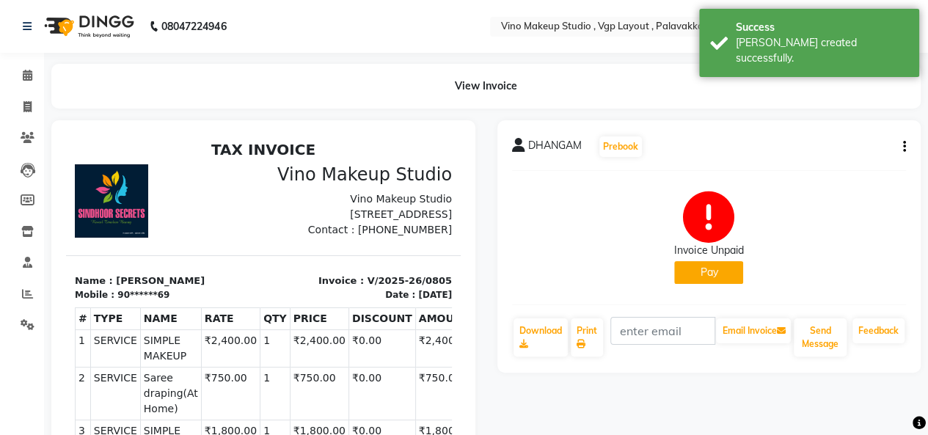
click at [702, 280] on button "Pay" at bounding box center [708, 272] width 69 height 23
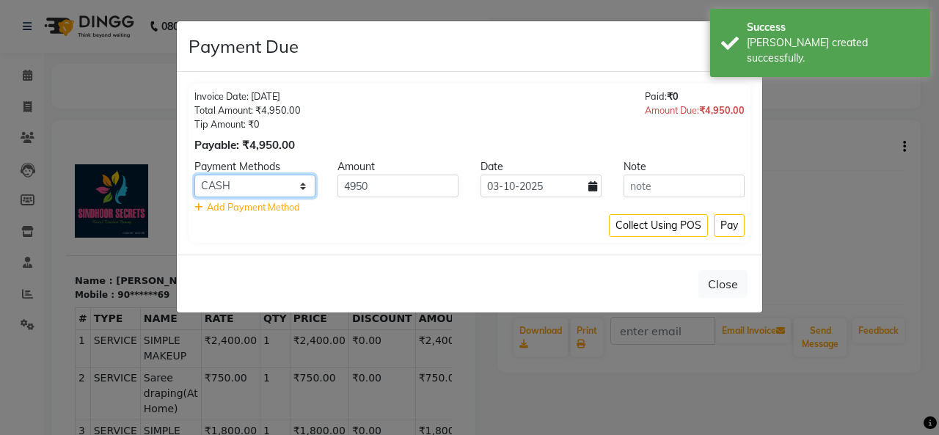
click at [273, 183] on select "CASH CARD ONLINE CUSTOM GPay PayTM PhonePe UPI NearBuy Loan BharatPay Cheque Mo…" at bounding box center [254, 186] width 121 height 23
select select "8"
click at [194, 175] on select "CASH CARD ONLINE CUSTOM GPay PayTM PhonePe UPI NearBuy Loan BharatPay Cheque Mo…" at bounding box center [254, 186] width 121 height 23
click at [729, 225] on button "Pay" at bounding box center [729, 225] width 31 height 23
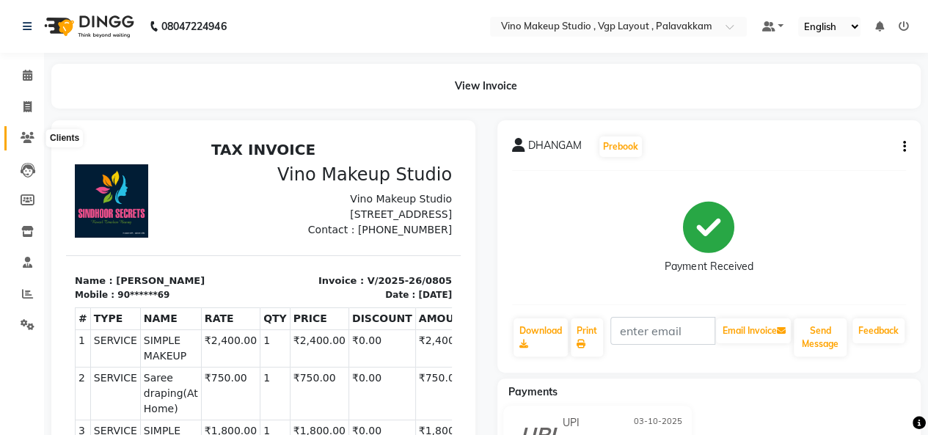
click at [32, 141] on icon at bounding box center [28, 137] width 14 height 11
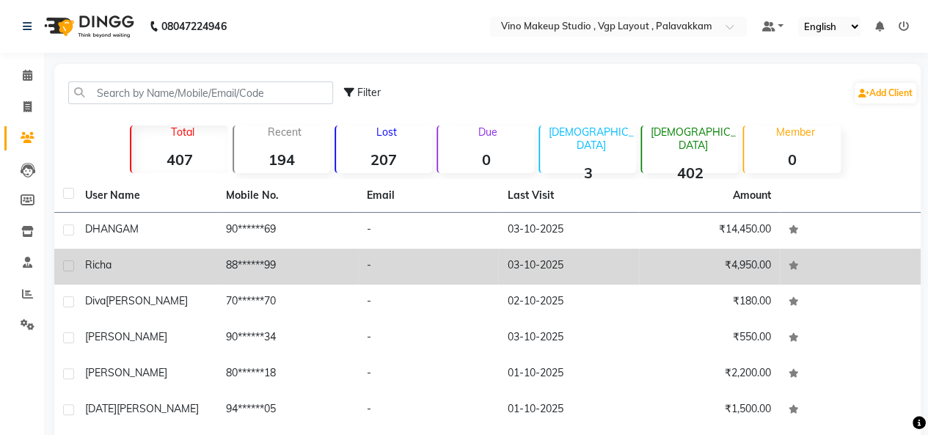
click at [147, 260] on div "Richa" at bounding box center [146, 265] width 123 height 15
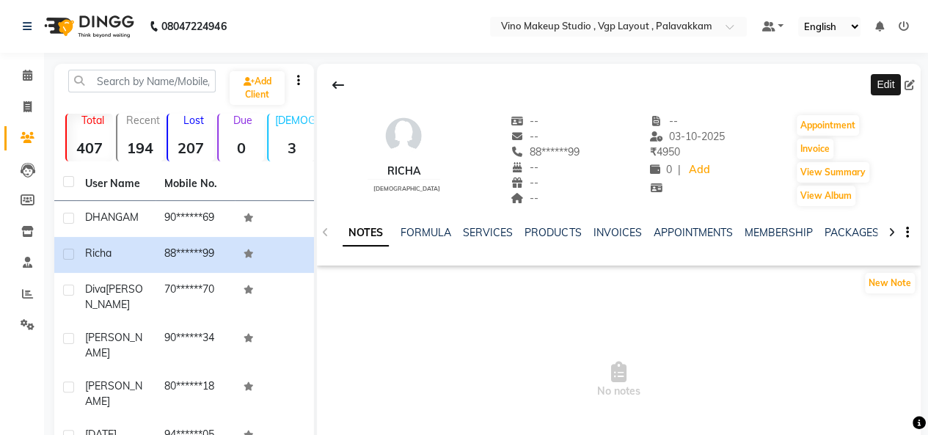
click at [909, 89] on icon at bounding box center [910, 85] width 10 height 10
select select "[DEMOGRAPHIC_DATA]"
select select "50815"
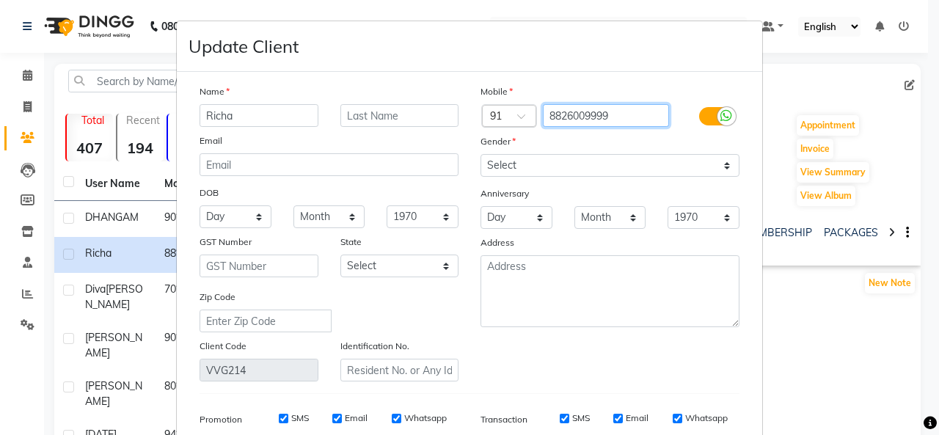
drag, startPoint x: 621, startPoint y: 114, endPoint x: 496, endPoint y: 111, distance: 125.5
click at [496, 111] on div "Country Code × 91 8826009999" at bounding box center [610, 115] width 281 height 23
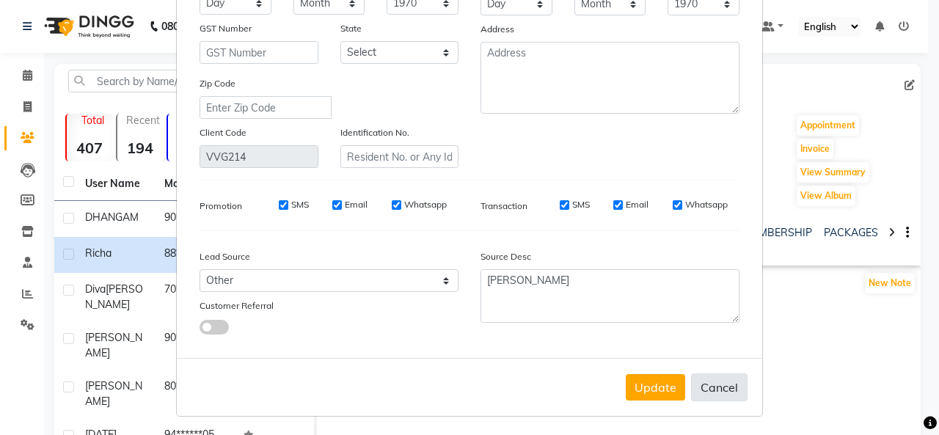
click at [723, 373] on button "Cancel" at bounding box center [719, 387] width 56 height 28
select select
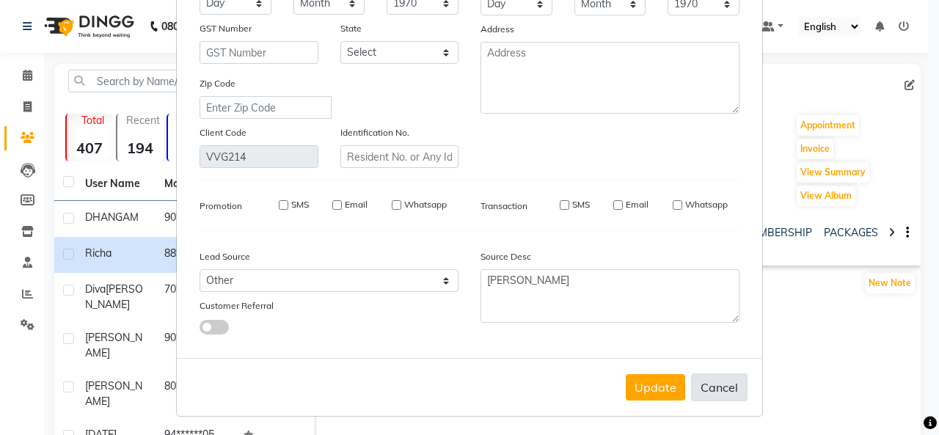
select select
checkbox input "false"
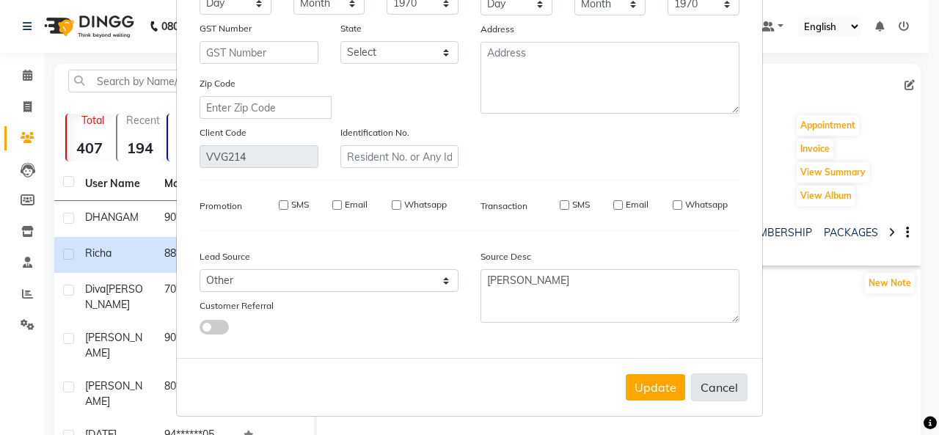
checkbox input "false"
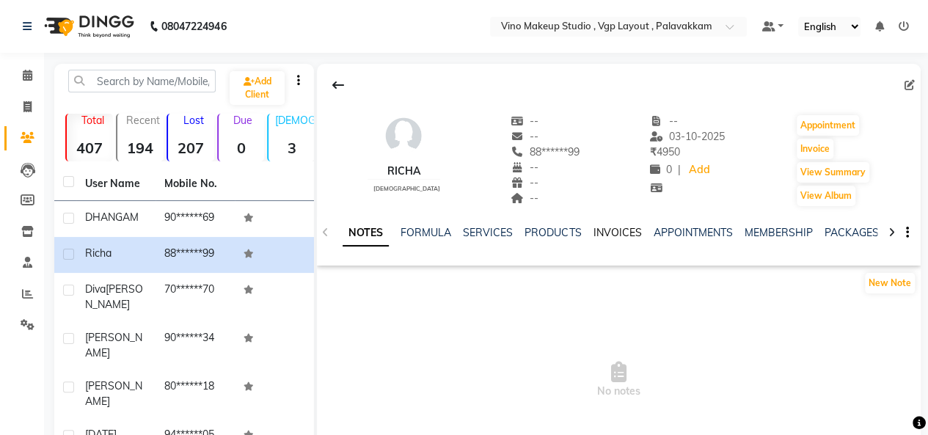
click at [605, 231] on link "INVOICES" at bounding box center [617, 232] width 48 height 13
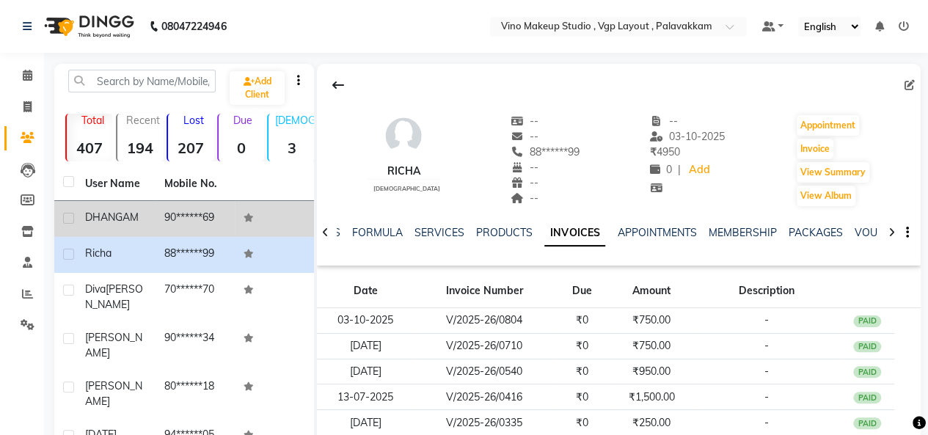
click at [139, 222] on span "DHANGAM" at bounding box center [112, 217] width 54 height 13
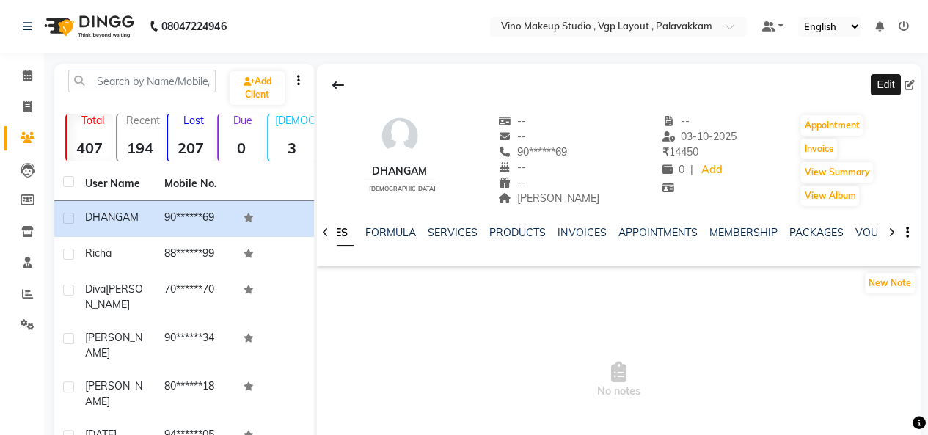
click at [916, 81] on span at bounding box center [913, 85] width 16 height 15
click at [908, 87] on icon at bounding box center [910, 85] width 10 height 10
select select "[DEMOGRAPHIC_DATA]"
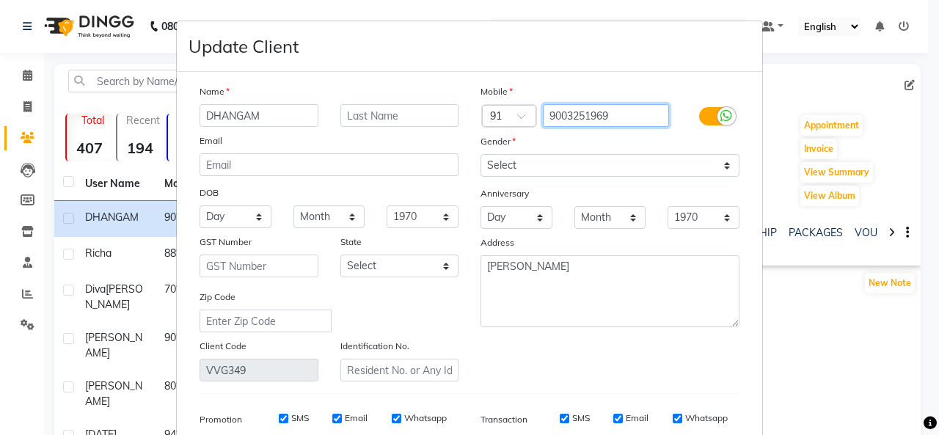
drag, startPoint x: 627, startPoint y: 123, endPoint x: 537, endPoint y: 120, distance: 90.3
click at [543, 120] on input "9003251969" at bounding box center [606, 115] width 127 height 23
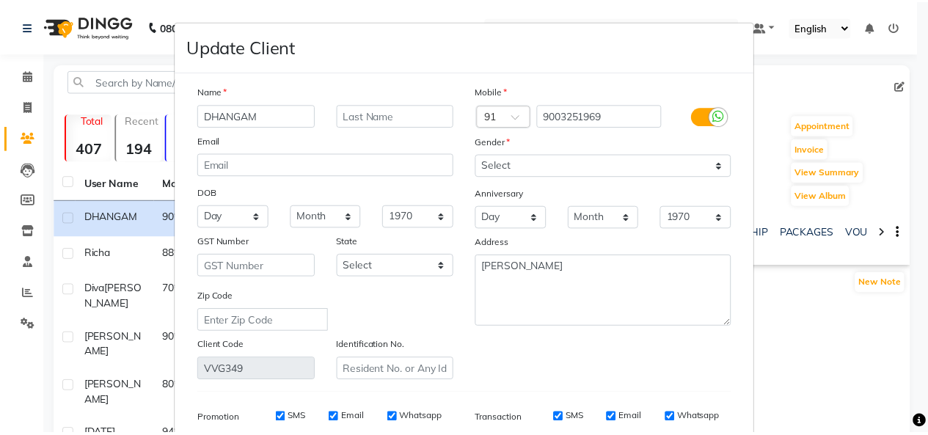
scroll to position [214, 0]
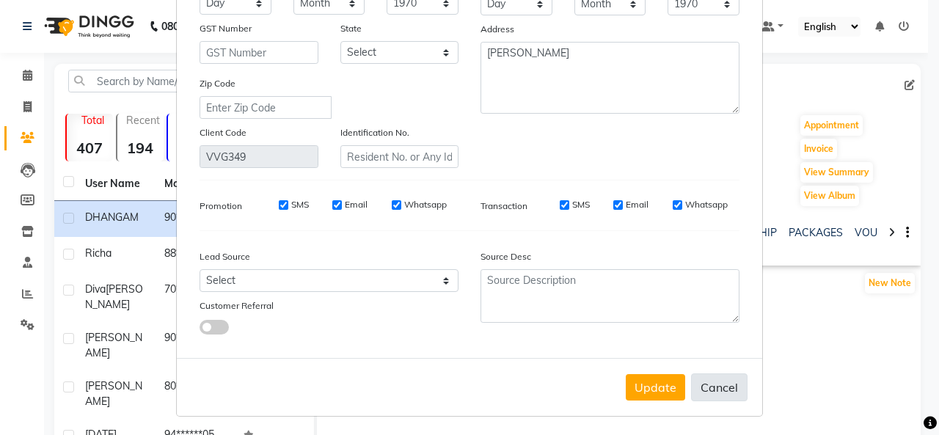
click at [727, 394] on button "Cancel" at bounding box center [719, 387] width 56 height 28
select select
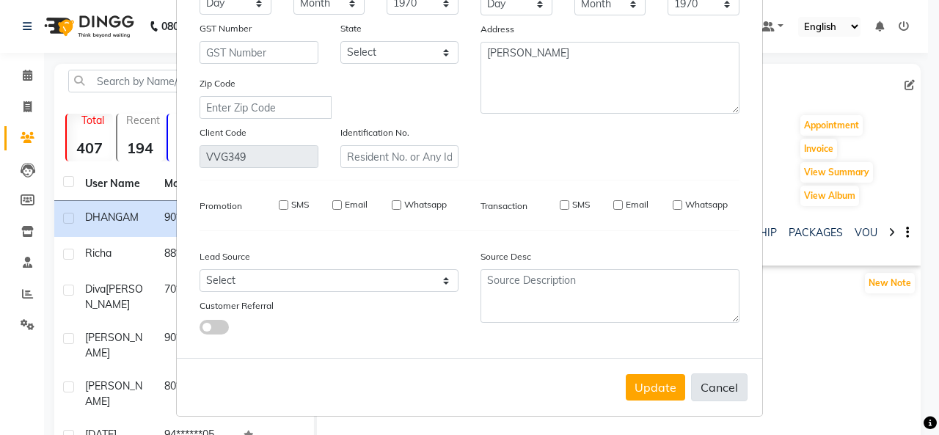
select select
checkbox input "false"
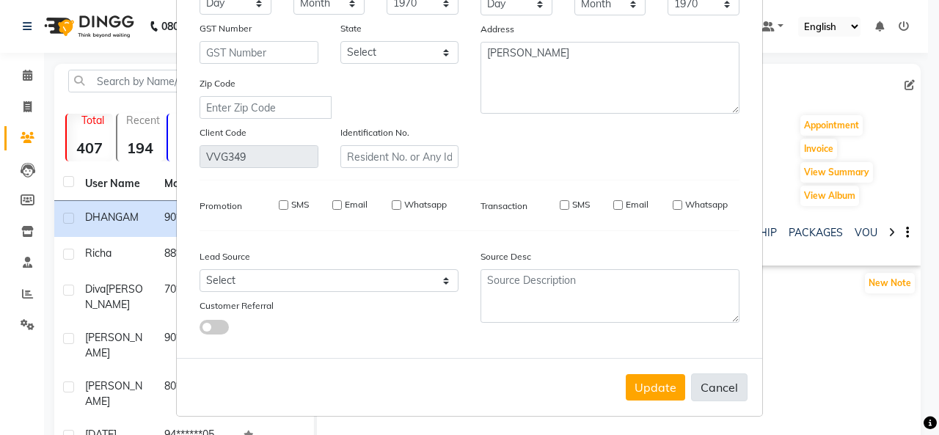
checkbox input "false"
